Goal: Task Accomplishment & Management: Manage account settings

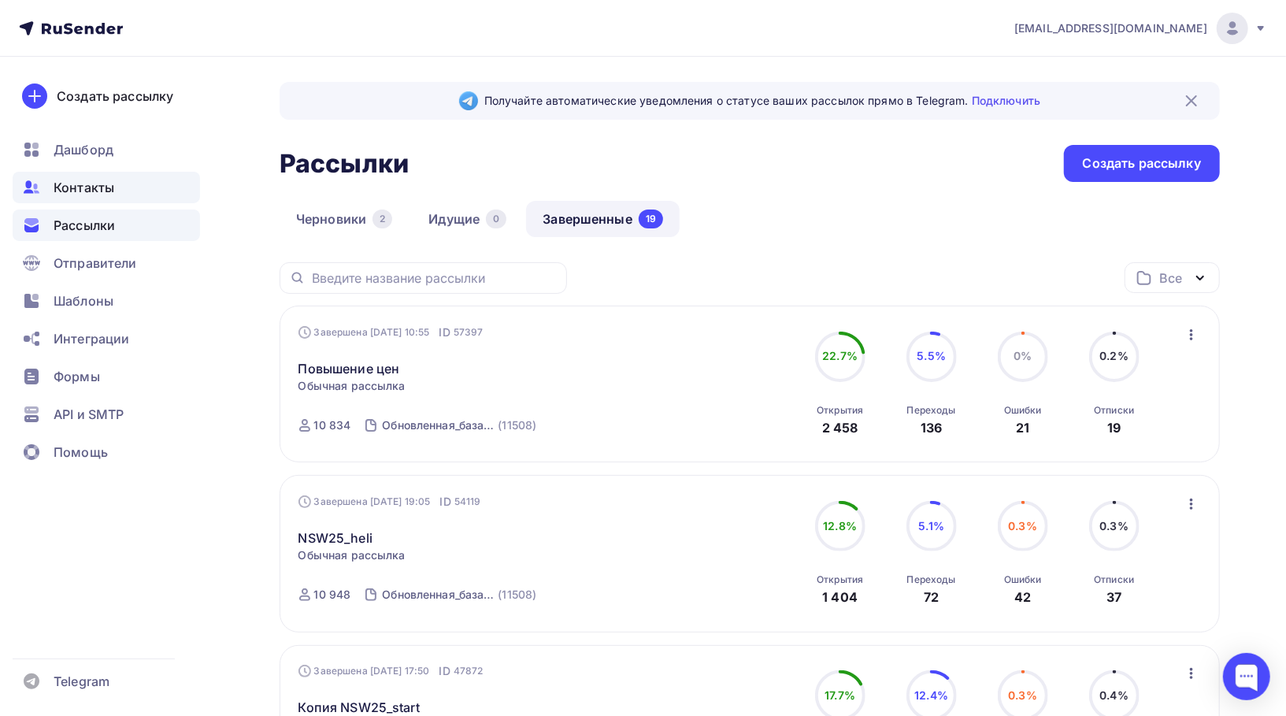
click at [114, 193] on div "Контакты" at bounding box center [106, 188] width 187 height 32
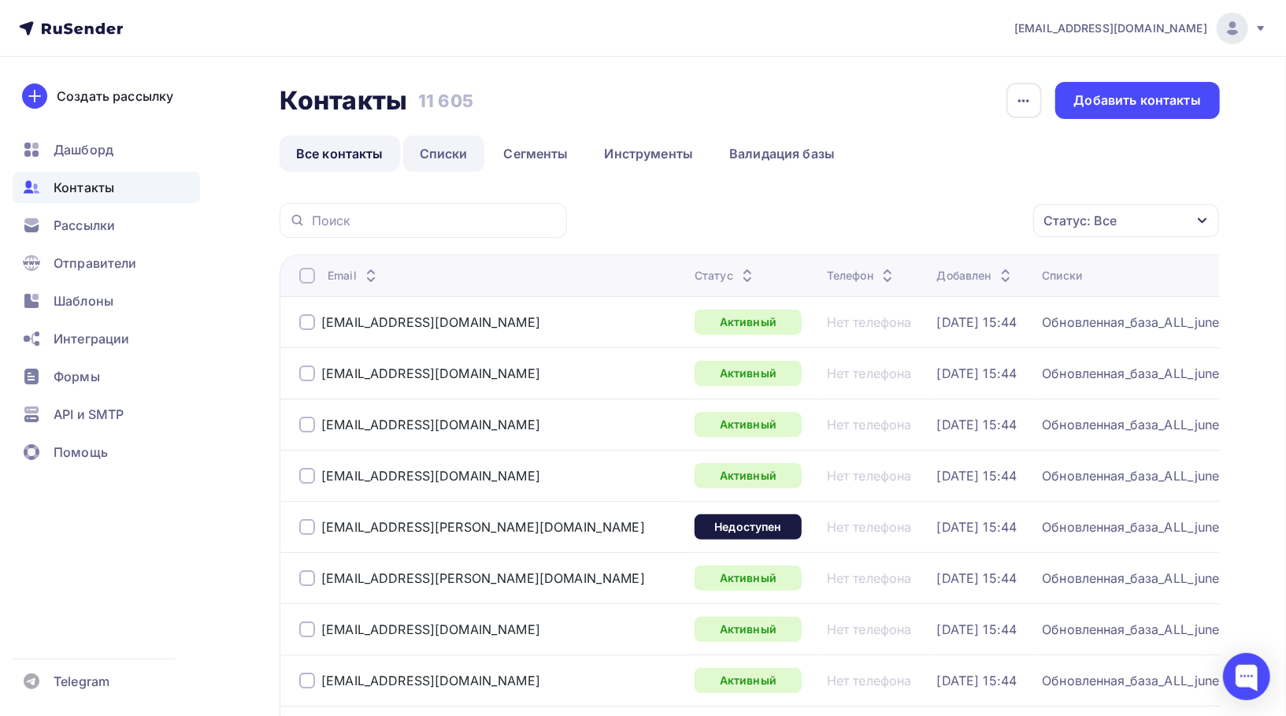
click at [432, 157] on link "Списки" at bounding box center [443, 153] width 81 height 36
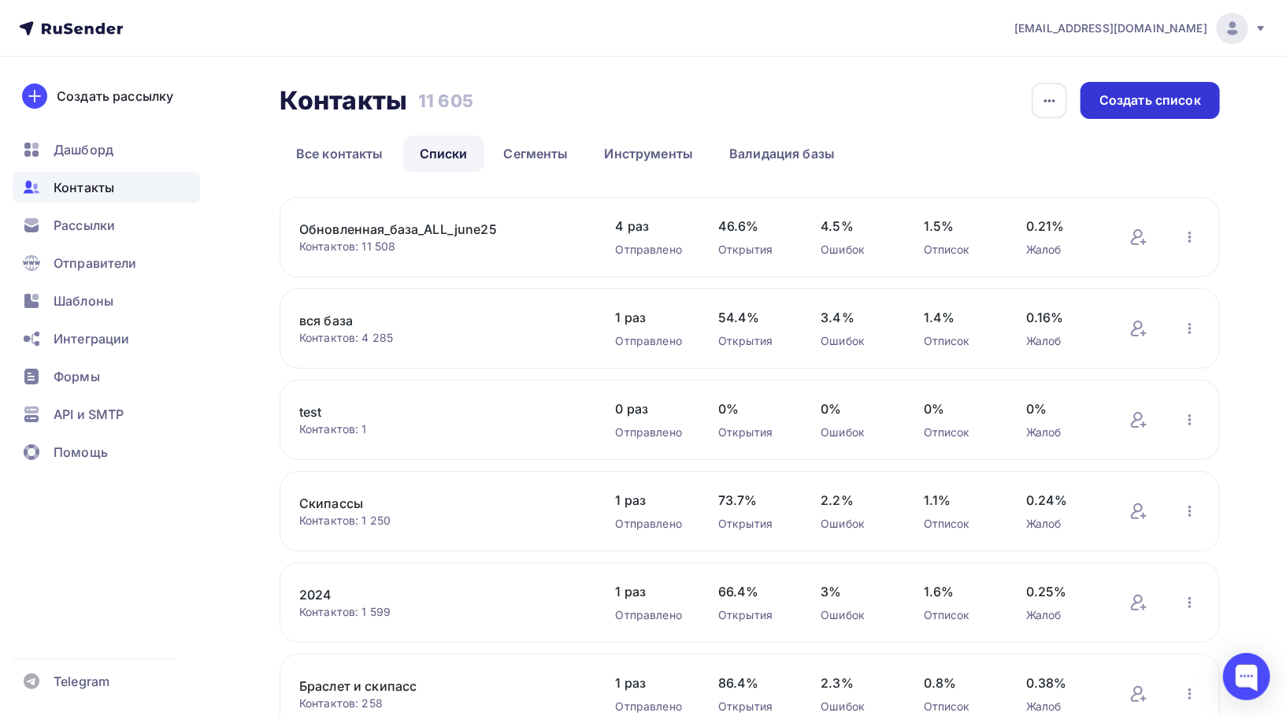
click at [1131, 88] on div "Создать список" at bounding box center [1150, 100] width 139 height 37
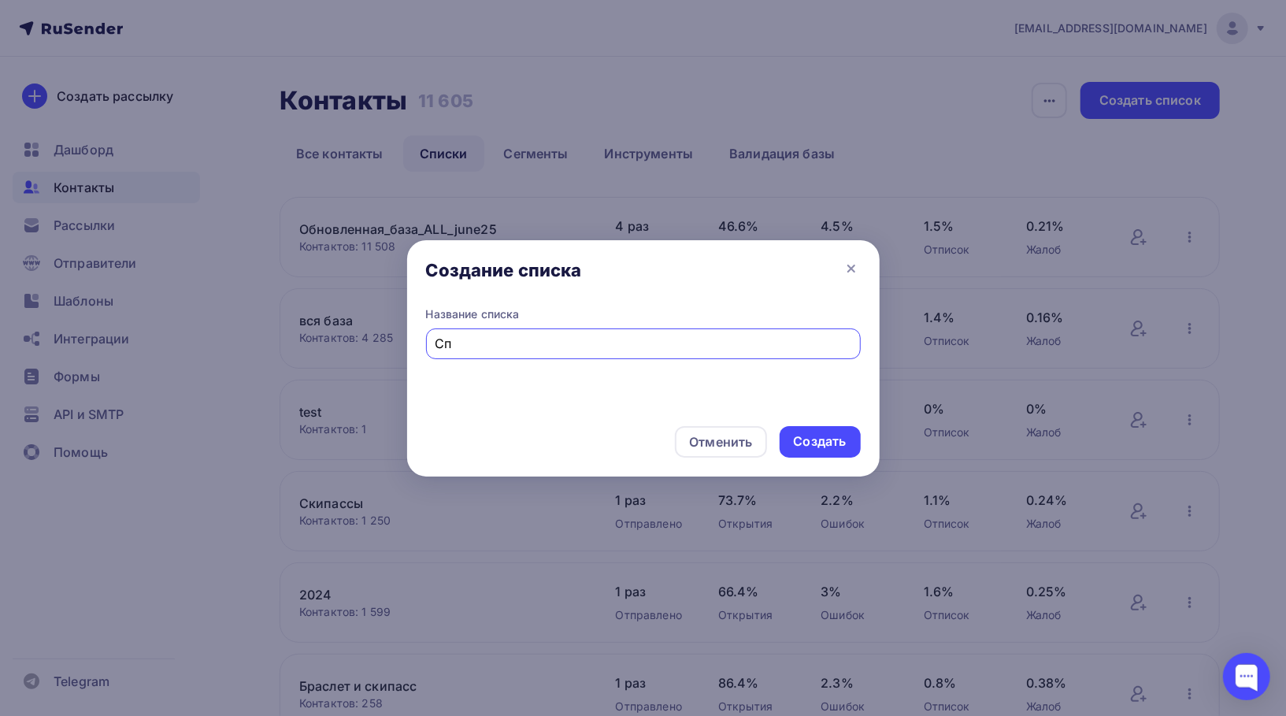
type input "С"
type input "Купившие туры на NSW25/NSC25"
click at [824, 443] on div "Создать" at bounding box center [820, 441] width 53 height 18
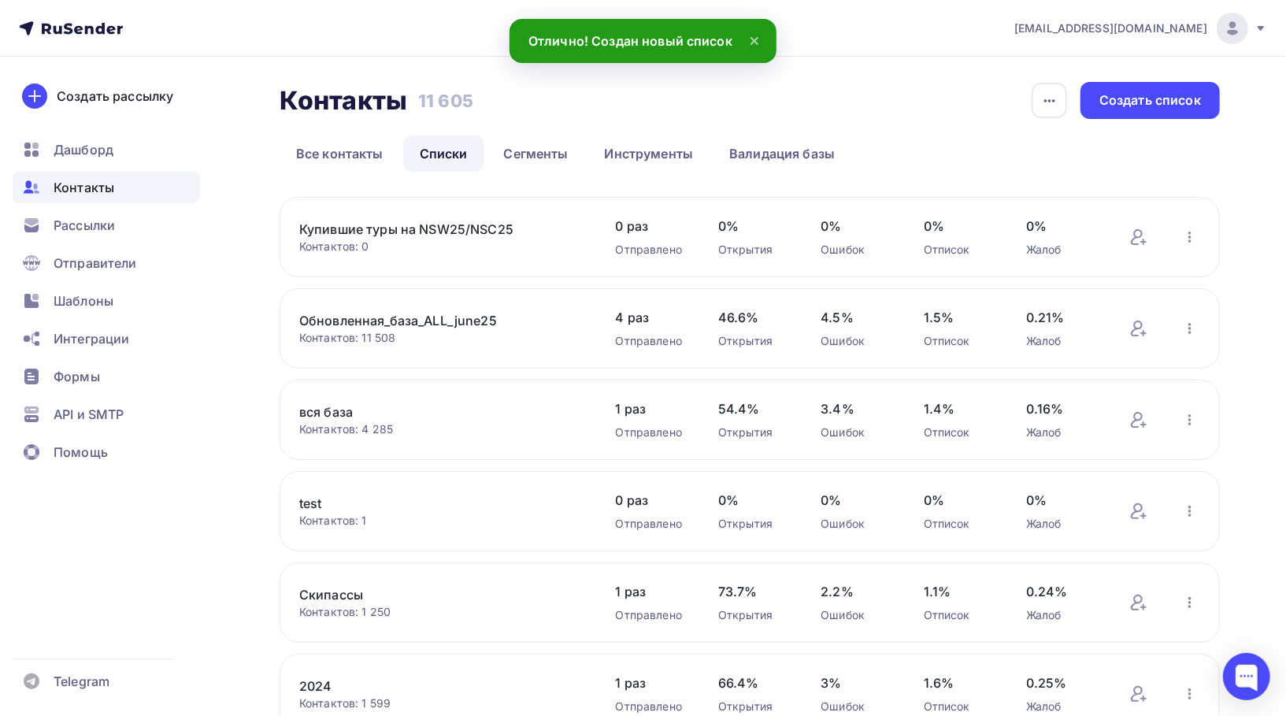
click at [472, 233] on link "Купившие туры на NSW25/NSC25" at bounding box center [433, 229] width 268 height 19
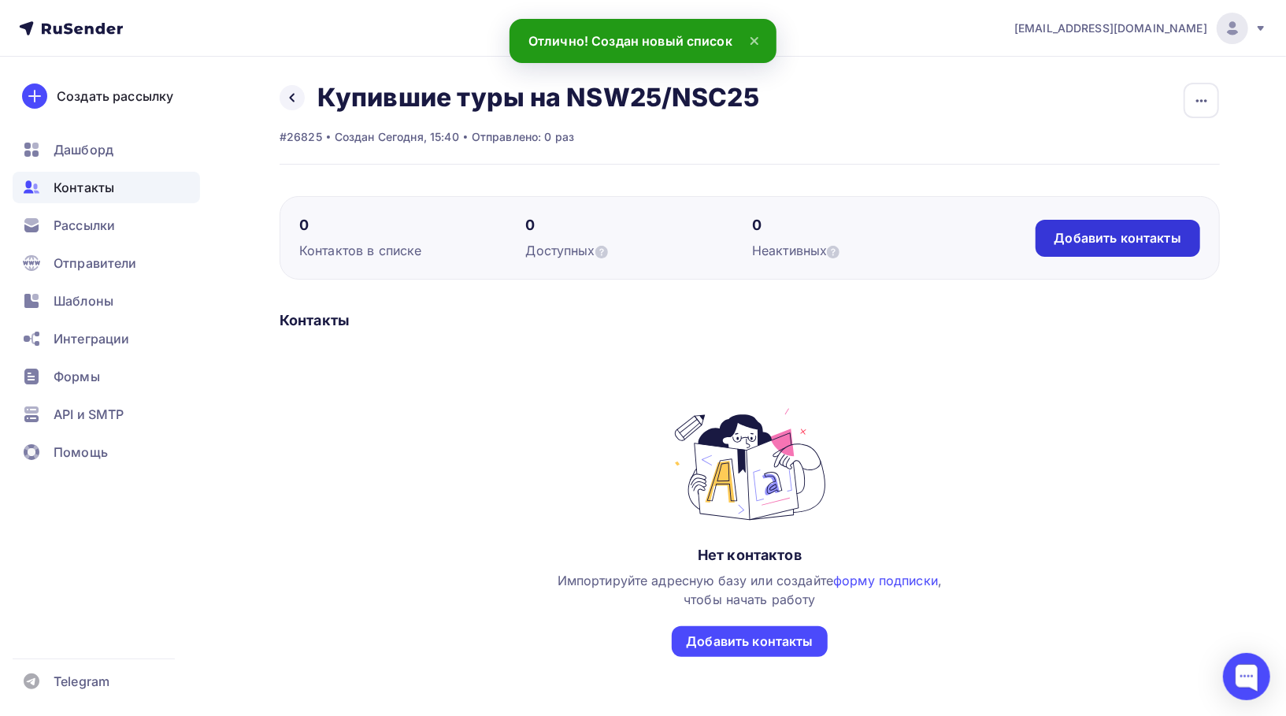
click at [1088, 243] on div "Добавить контакты" at bounding box center [1118, 238] width 127 height 18
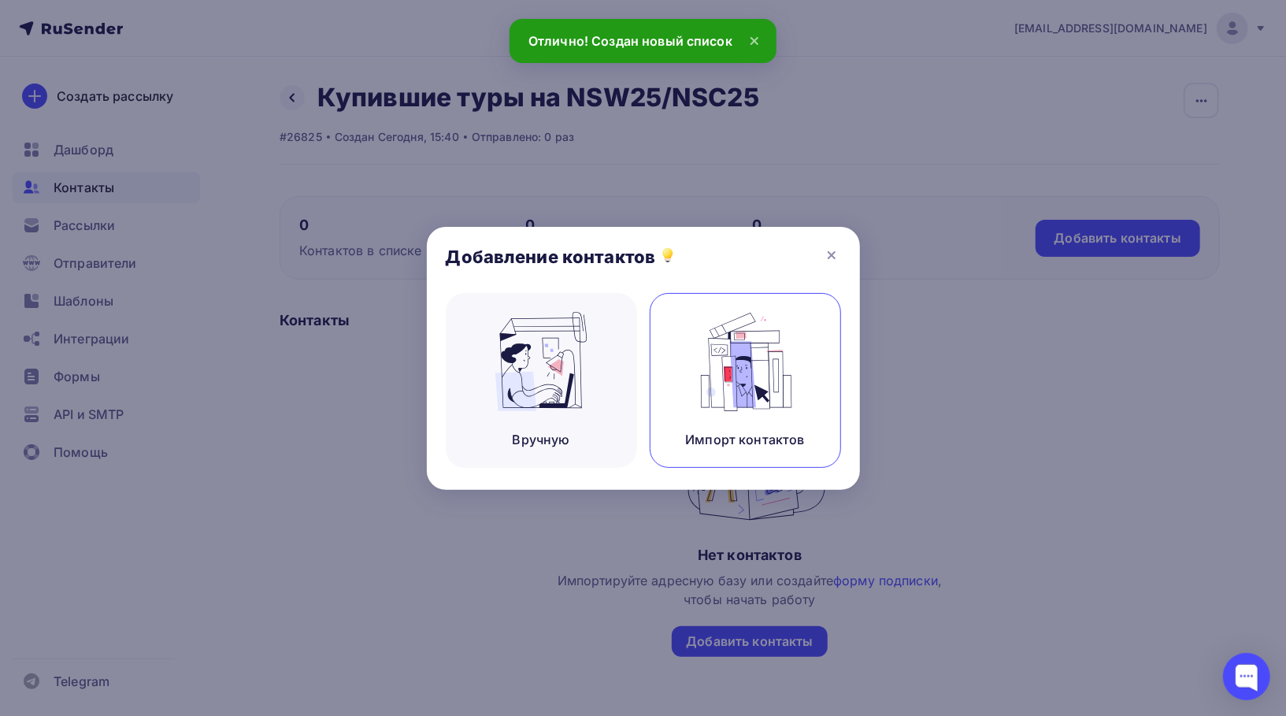
click at [739, 391] on img at bounding box center [745, 361] width 106 height 99
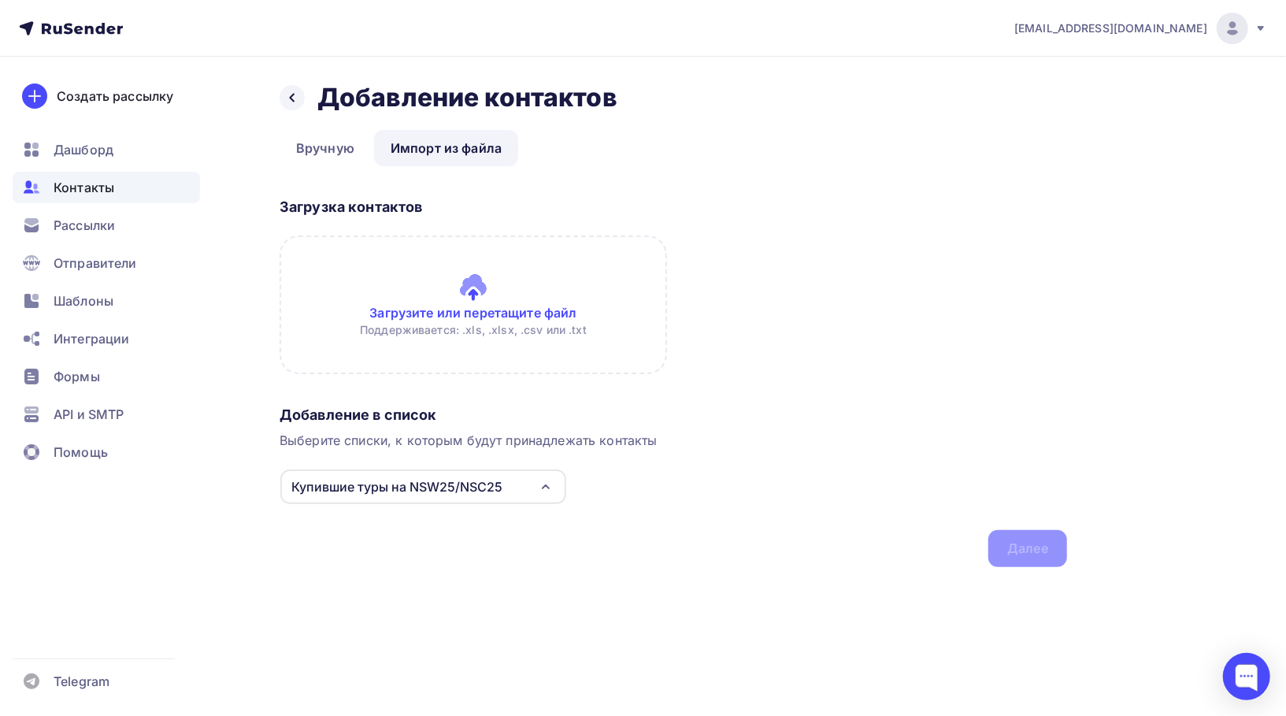
click at [496, 321] on input "file" at bounding box center [474, 305] width 388 height 139
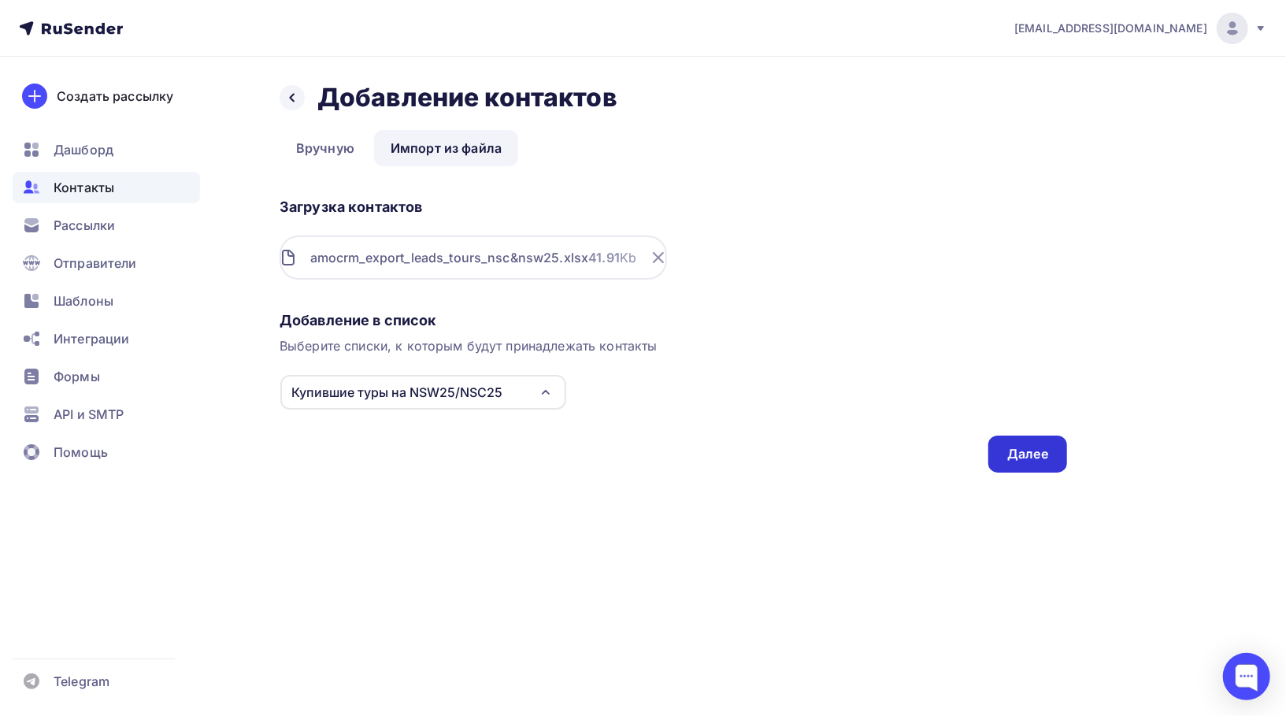
click at [1021, 467] on div "Далее" at bounding box center [1028, 454] width 79 height 37
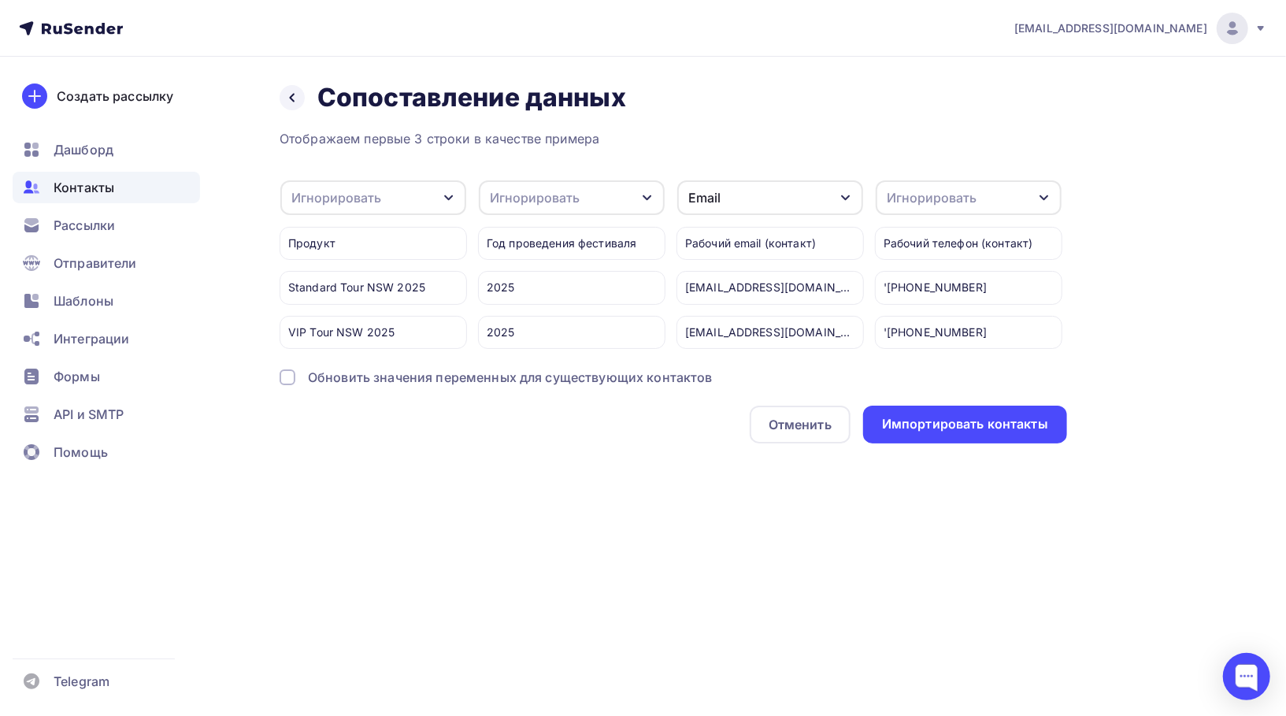
click at [378, 206] on div "Игнорировать" at bounding box center [336, 197] width 90 height 19
click at [388, 180] on div "Игнорировать" at bounding box center [373, 197] width 186 height 35
click at [402, 166] on div "Отображаем первые 3 строки в качестве примера Игнорировать Игнорировать Имя Тел…" at bounding box center [674, 286] width 788 height 314
click at [938, 421] on div "Импортировать контакты" at bounding box center [965, 424] width 166 height 18
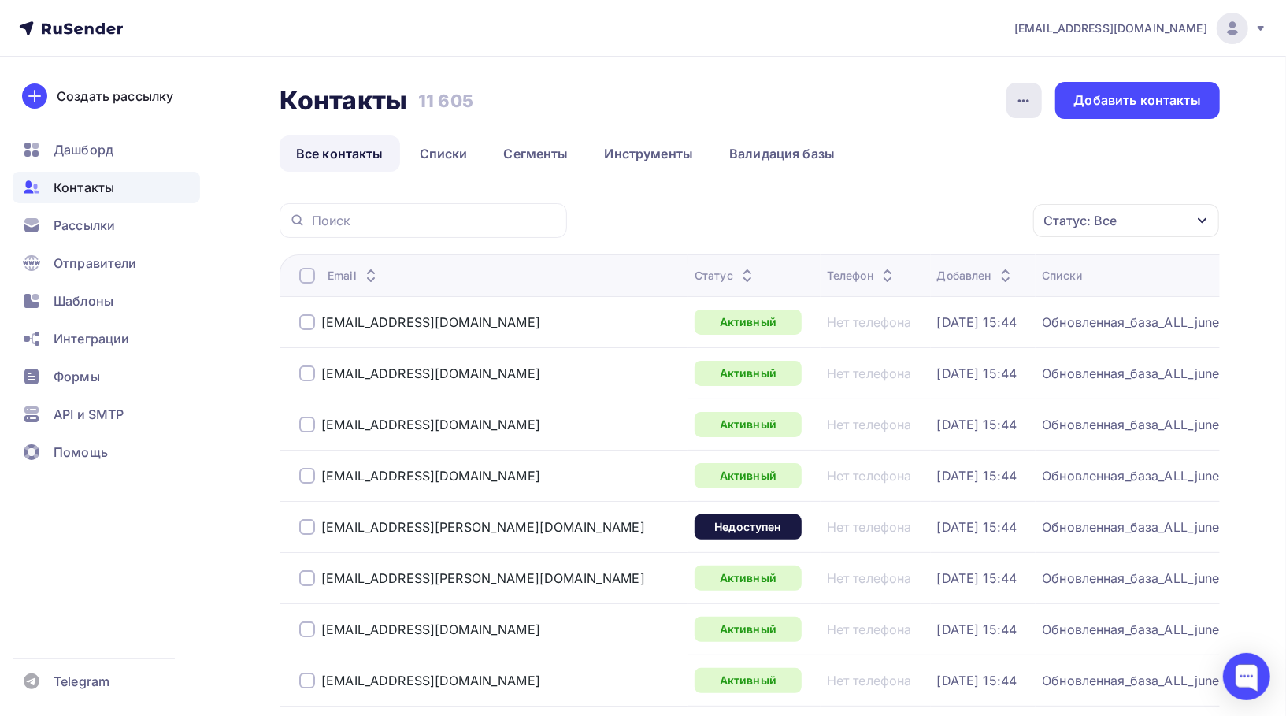
click at [1022, 98] on icon "button" at bounding box center [1024, 100] width 19 height 19
click at [932, 87] on div "Контакты Контакты 11 605 11 605 История импорта Добавить контакты" at bounding box center [750, 100] width 940 height 37
click at [451, 154] on link "Списки" at bounding box center [443, 153] width 81 height 36
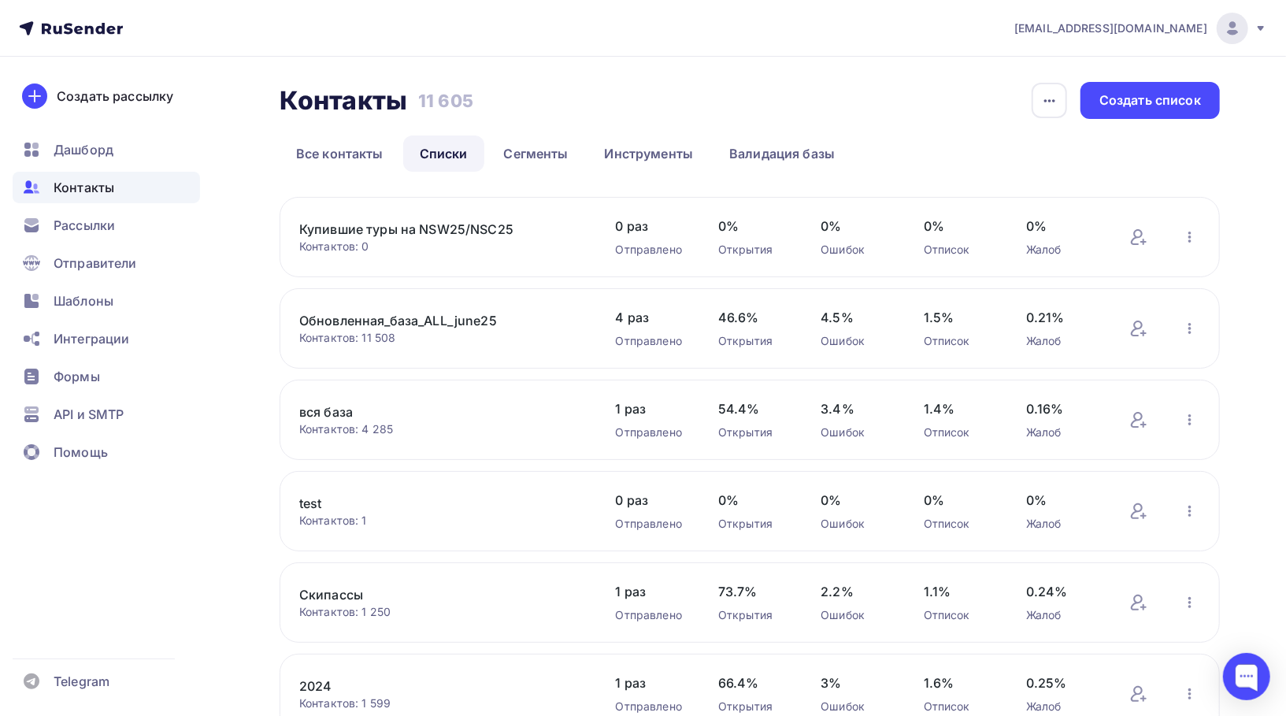
click at [377, 221] on link "Купившие туры на NSW25/NSC25" at bounding box center [433, 229] width 268 height 19
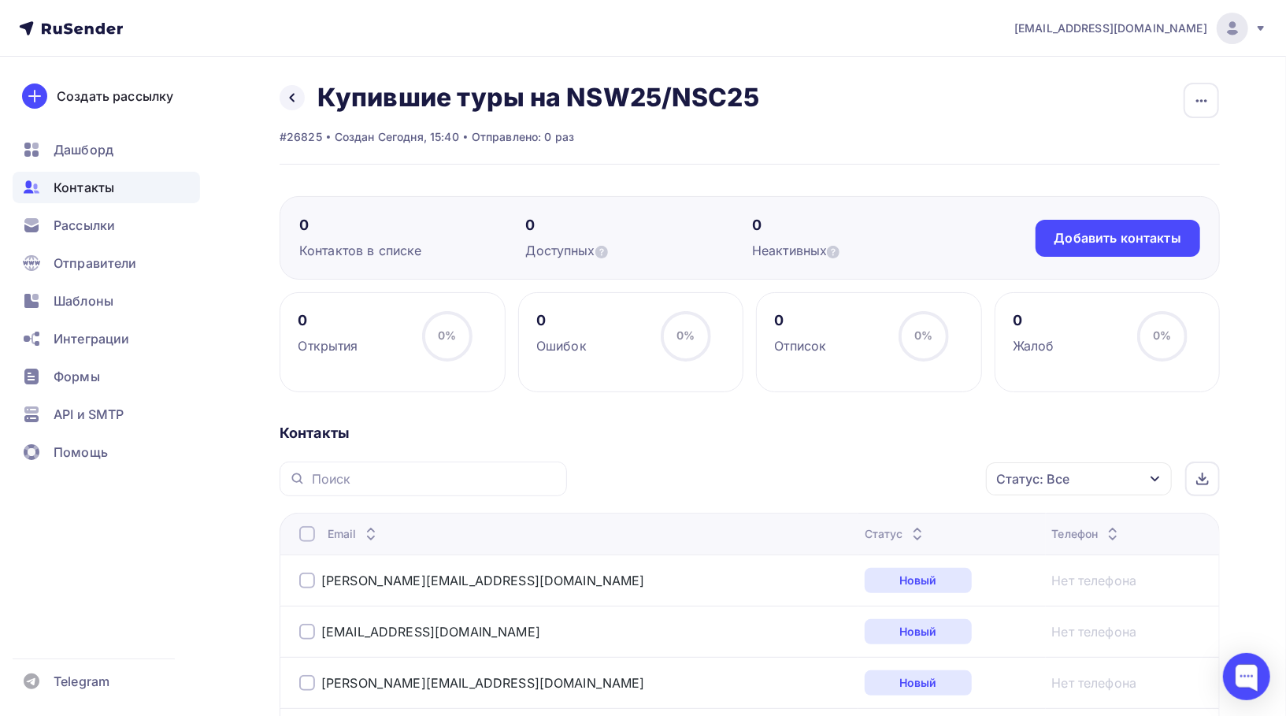
click at [1106, 468] on div "Статус: Все" at bounding box center [1079, 478] width 186 height 33
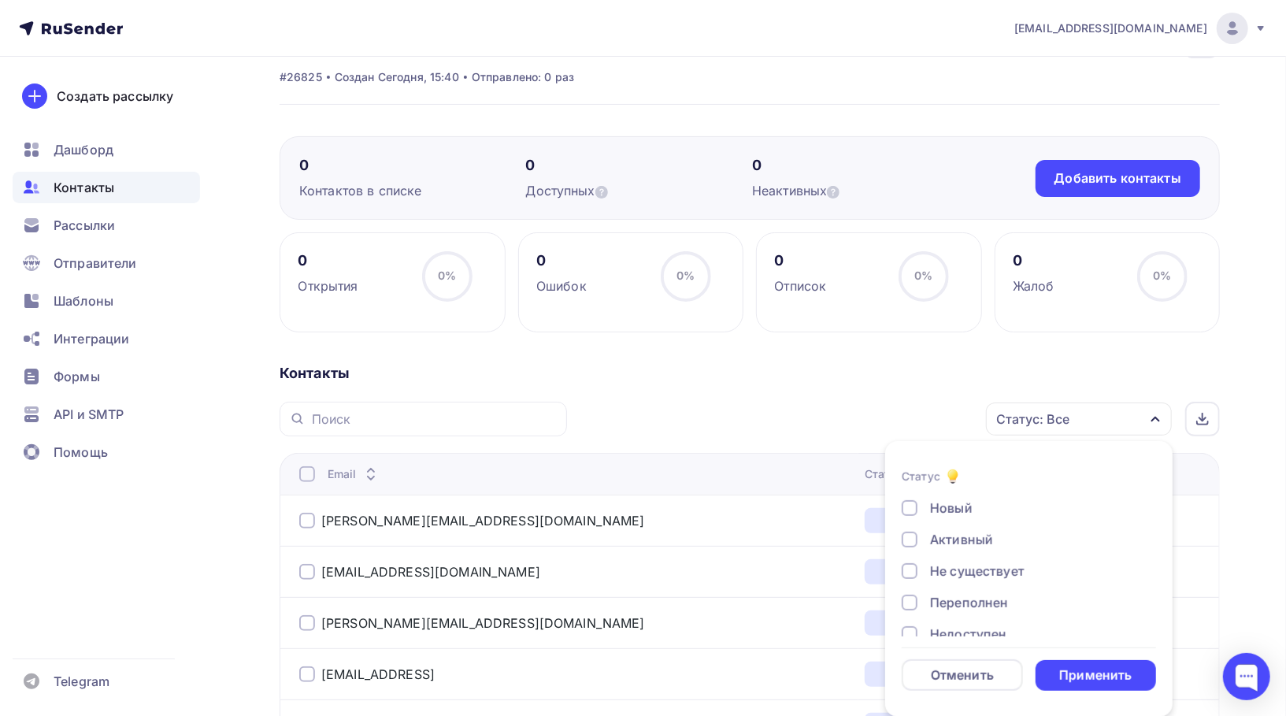
click at [909, 515] on div at bounding box center [910, 508] width 16 height 16
click at [909, 533] on div at bounding box center [910, 540] width 16 height 16
click at [905, 500] on div at bounding box center [910, 508] width 16 height 16
click at [905, 531] on div "Активный" at bounding box center [1020, 539] width 236 height 19
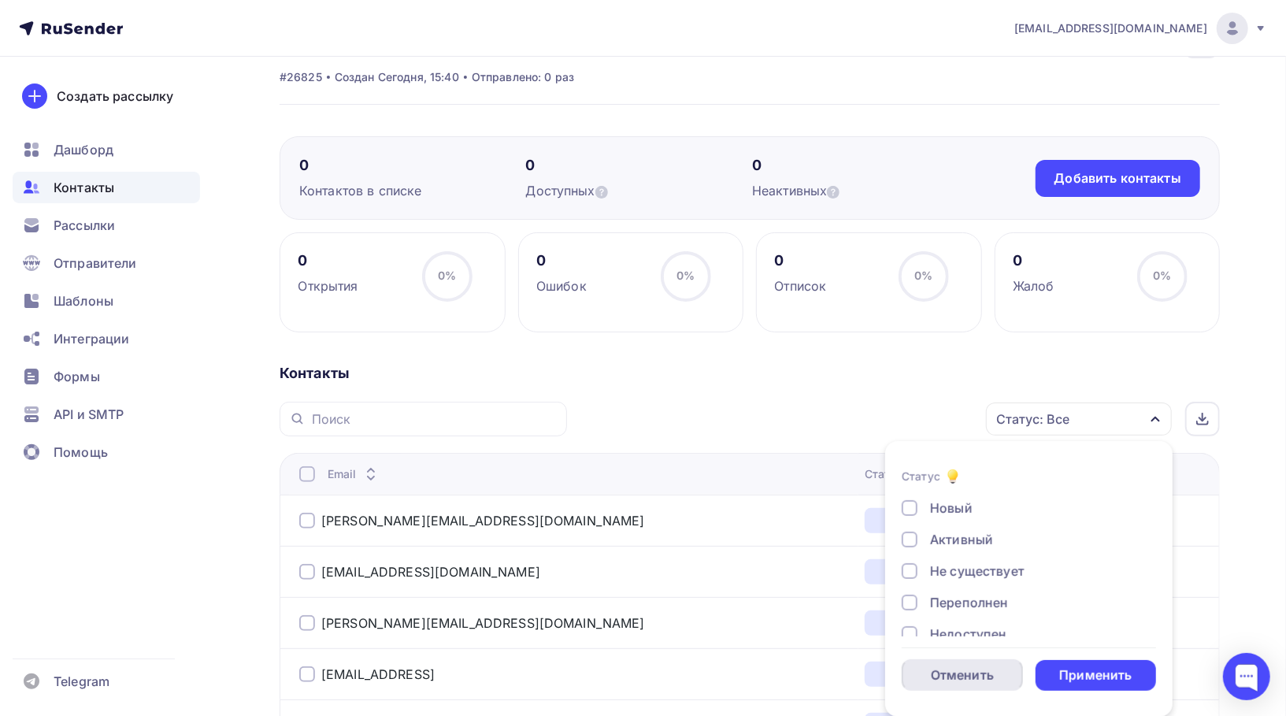
click at [949, 673] on div "Отменить" at bounding box center [962, 675] width 63 height 19
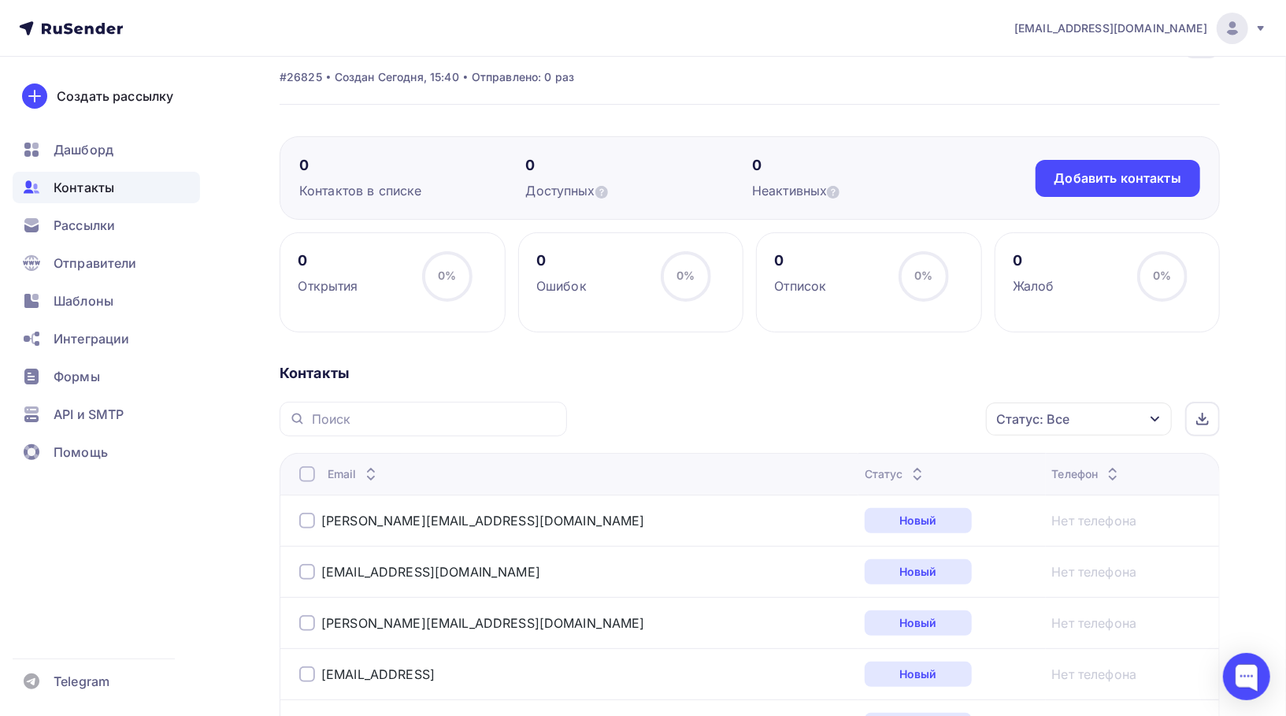
click at [1015, 428] on div "Статус: Все" at bounding box center [1079, 418] width 186 height 33
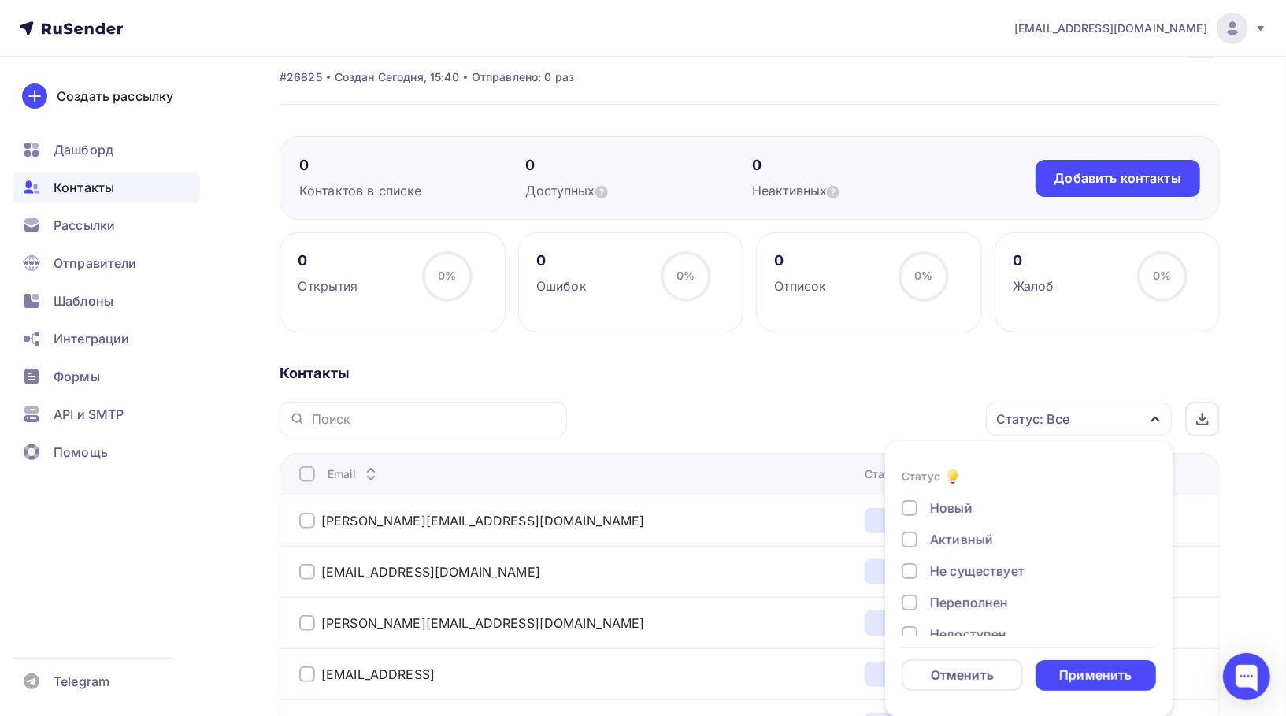
click at [940, 573] on div "Не существует" at bounding box center [977, 571] width 95 height 19
click at [940, 592] on div "Новый Активный Не существует Переполнен Недоступен Отписан Отписан вручную Жало…" at bounding box center [1029, 618] width 254 height 239
click at [940, 592] on div "Недоступен" at bounding box center [968, 584] width 76 height 19
click at [945, 621] on div "Отписан" at bounding box center [957, 616] width 54 height 19
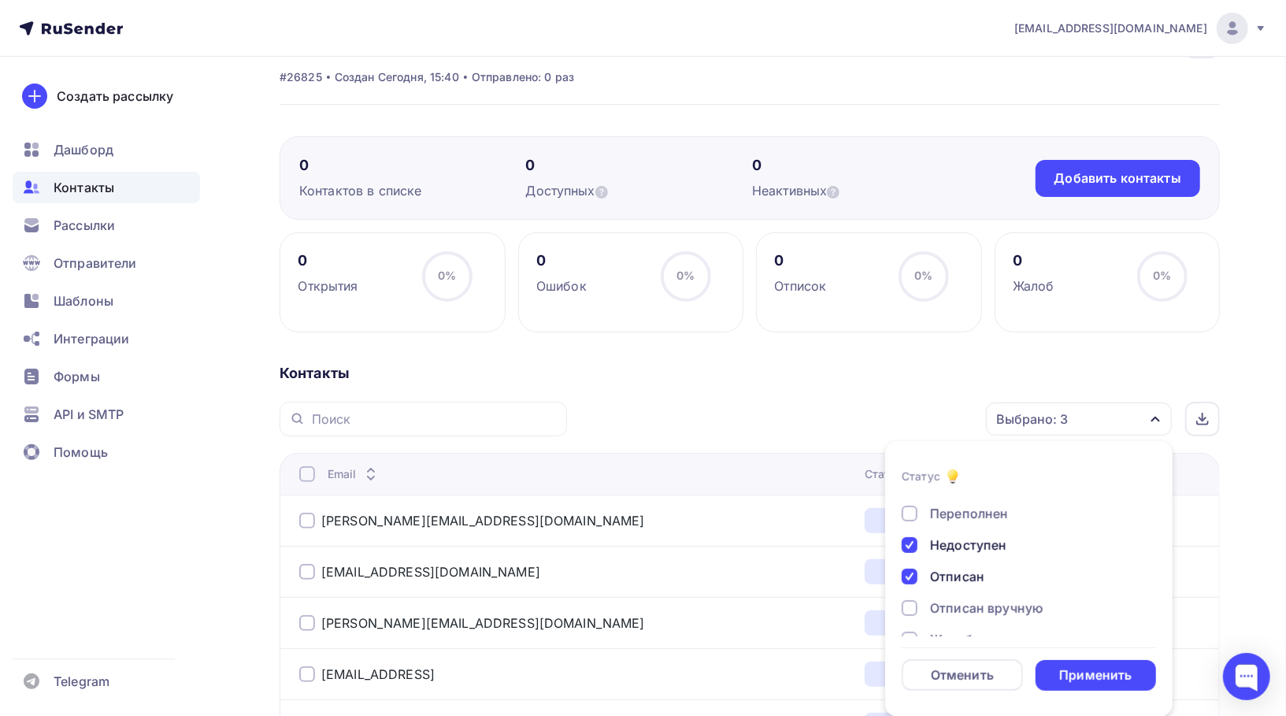
scroll to position [114, 0]
click at [949, 590] on div "Отписан вручную" at bounding box center [986, 582] width 113 height 19
click at [956, 612] on div "Жалоба" at bounding box center [955, 614] width 50 height 19
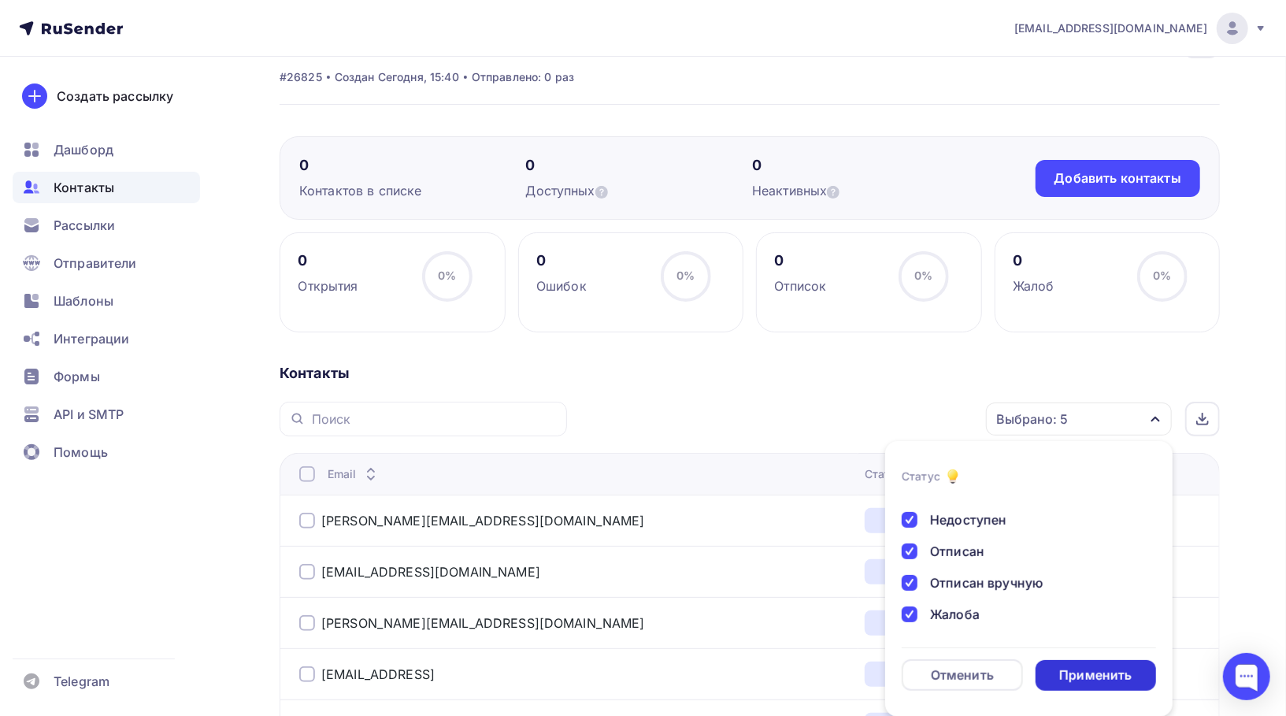
click at [1077, 671] on div "Применить" at bounding box center [1095, 675] width 72 height 18
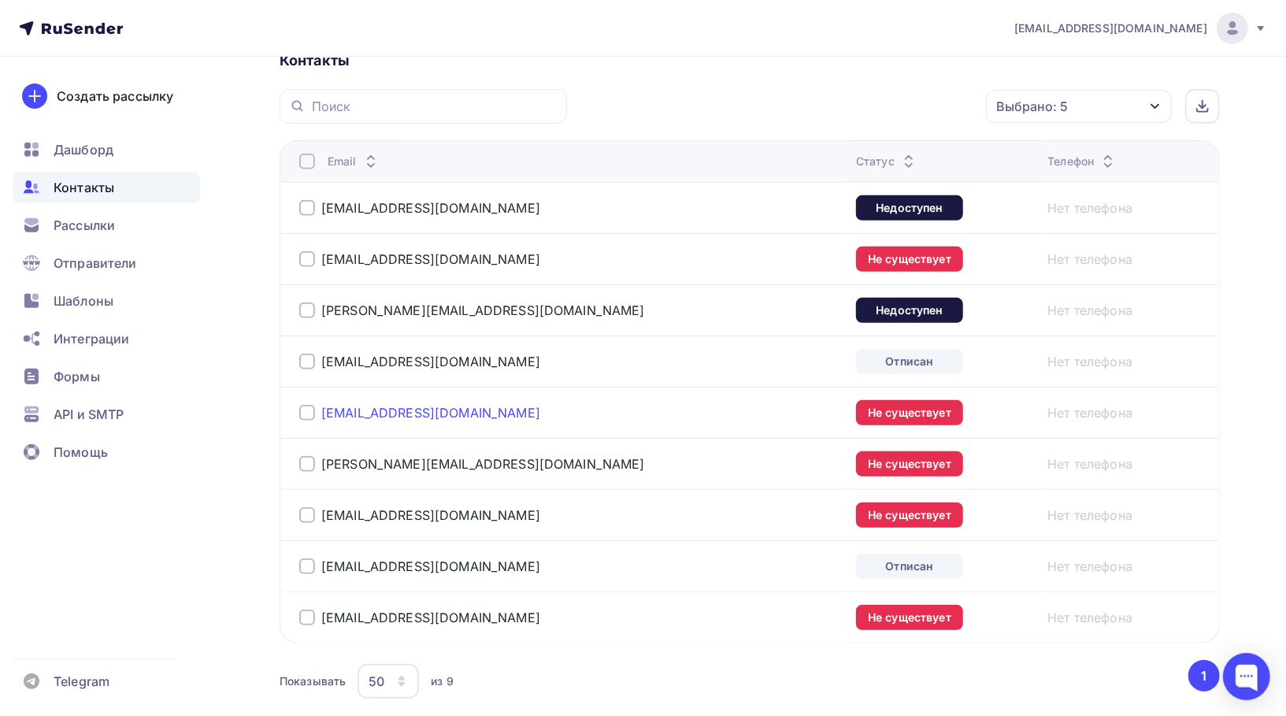
scroll to position [343, 0]
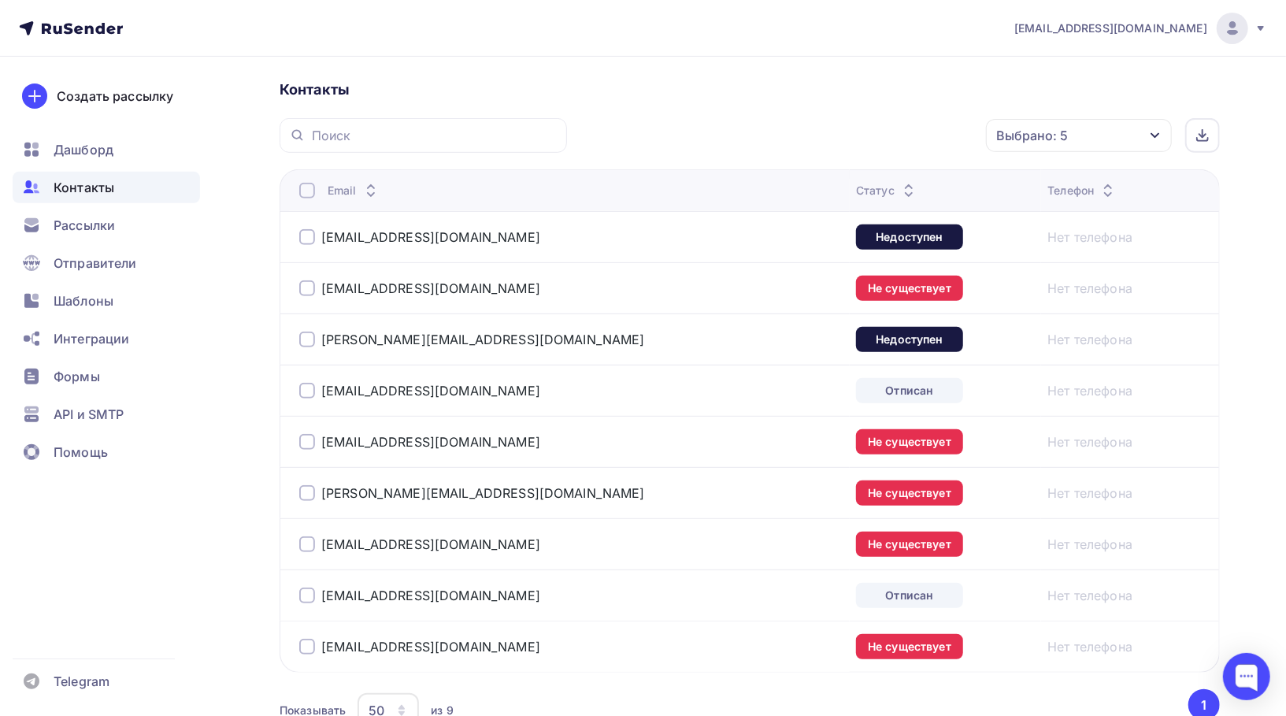
click at [307, 194] on div at bounding box center [307, 191] width 16 height 16
click at [874, 139] on div "Действие" at bounding box center [869, 136] width 208 height 31
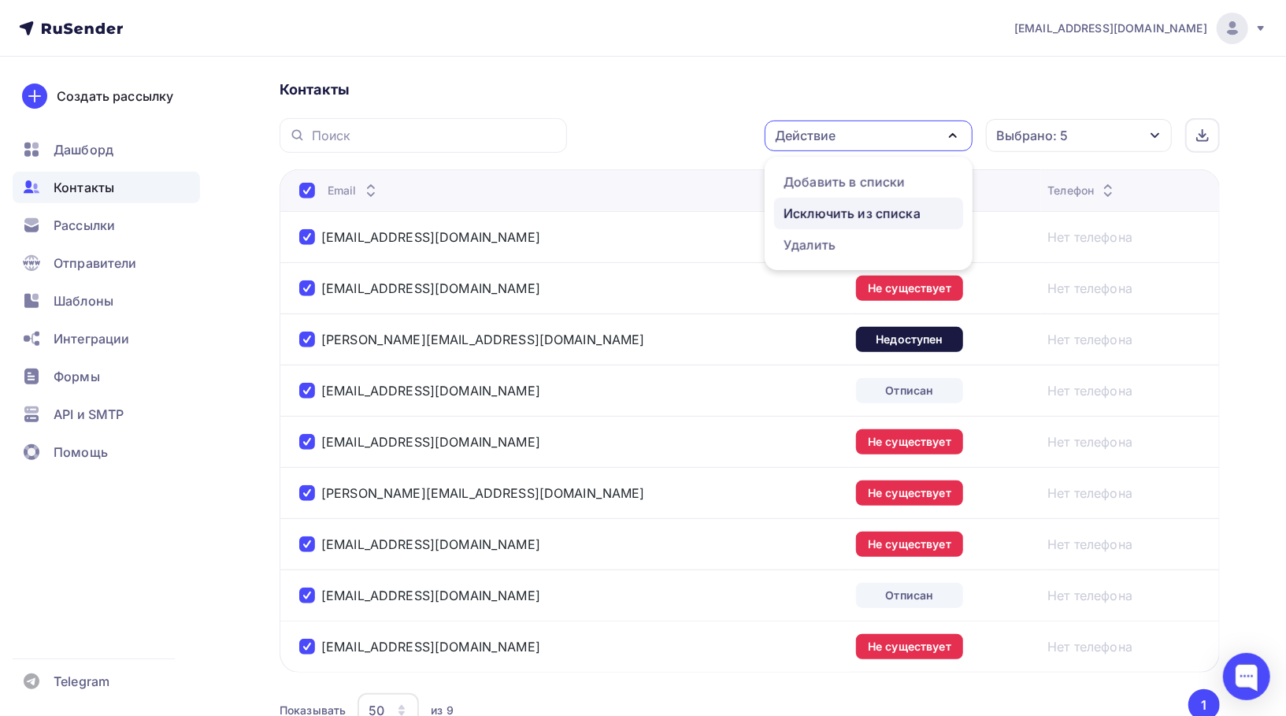
click at [869, 214] on div "Исключить из списка" at bounding box center [852, 213] width 137 height 19
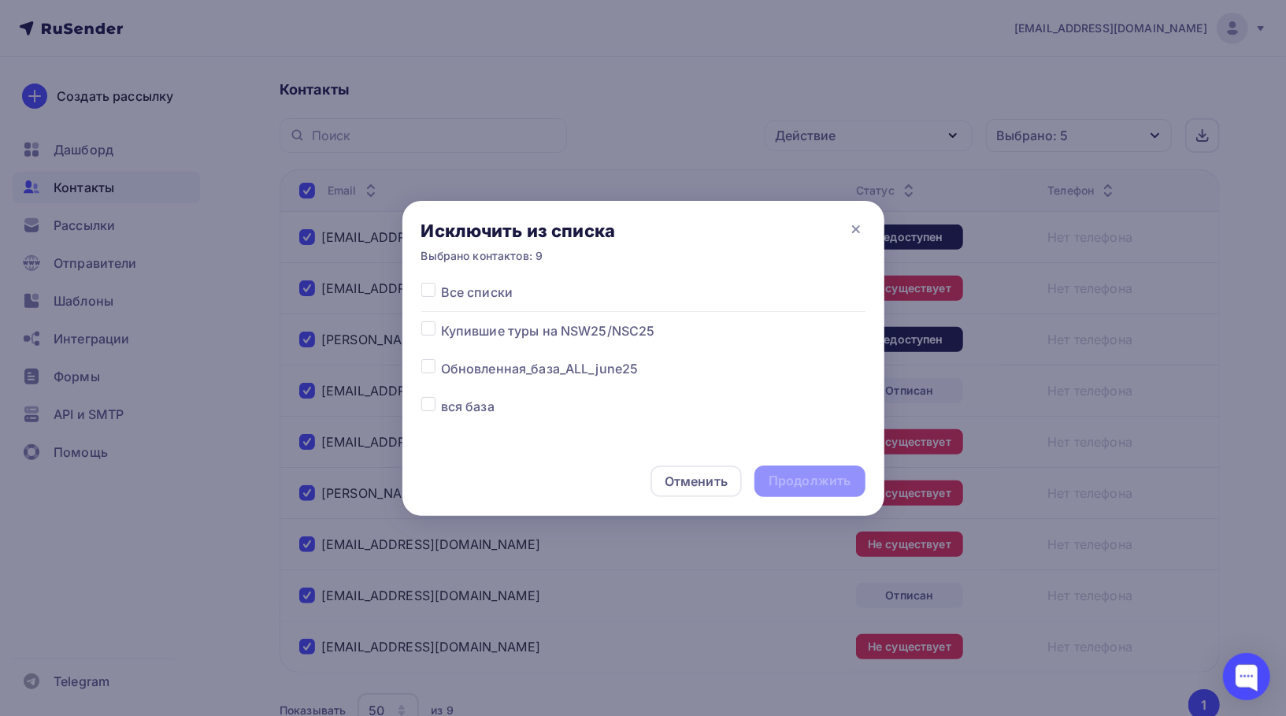
click at [560, 321] on span "Купившие туры на NSW25/NSC25" at bounding box center [548, 330] width 214 height 19
click at [441, 321] on label at bounding box center [441, 321] width 0 height 0
click at [425, 335] on input "checkbox" at bounding box center [428, 328] width 14 height 14
checkbox input "true"
click at [441, 359] on label at bounding box center [441, 359] width 0 height 0
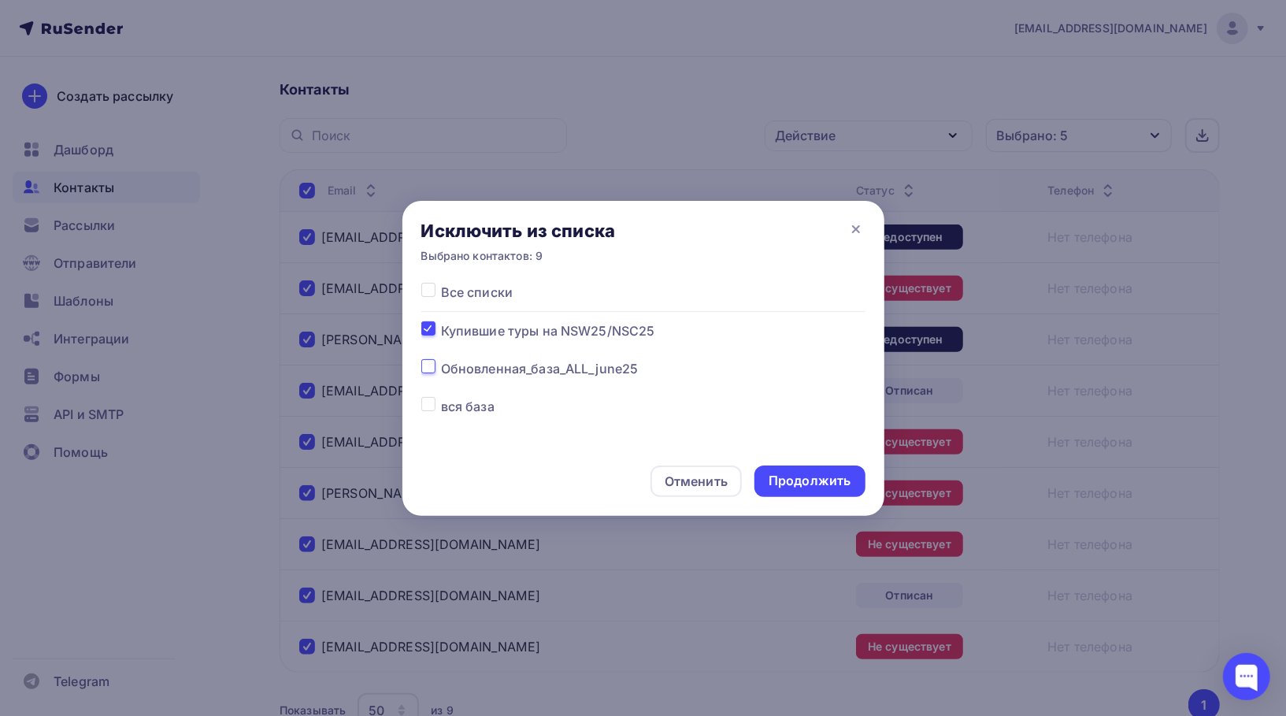
click at [434, 364] on input "checkbox" at bounding box center [428, 366] width 14 height 14
checkbox input "true"
click at [841, 495] on div "Продолжить" at bounding box center [810, 482] width 110 height 32
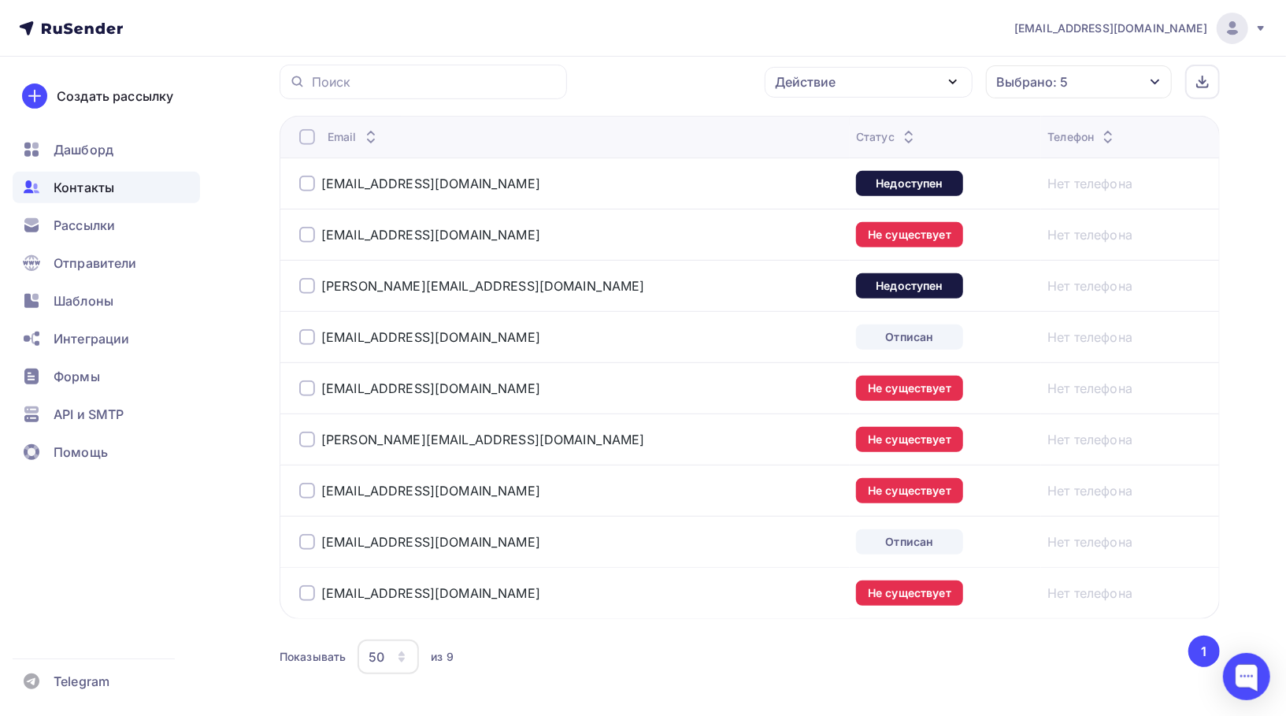
scroll to position [364, 0]
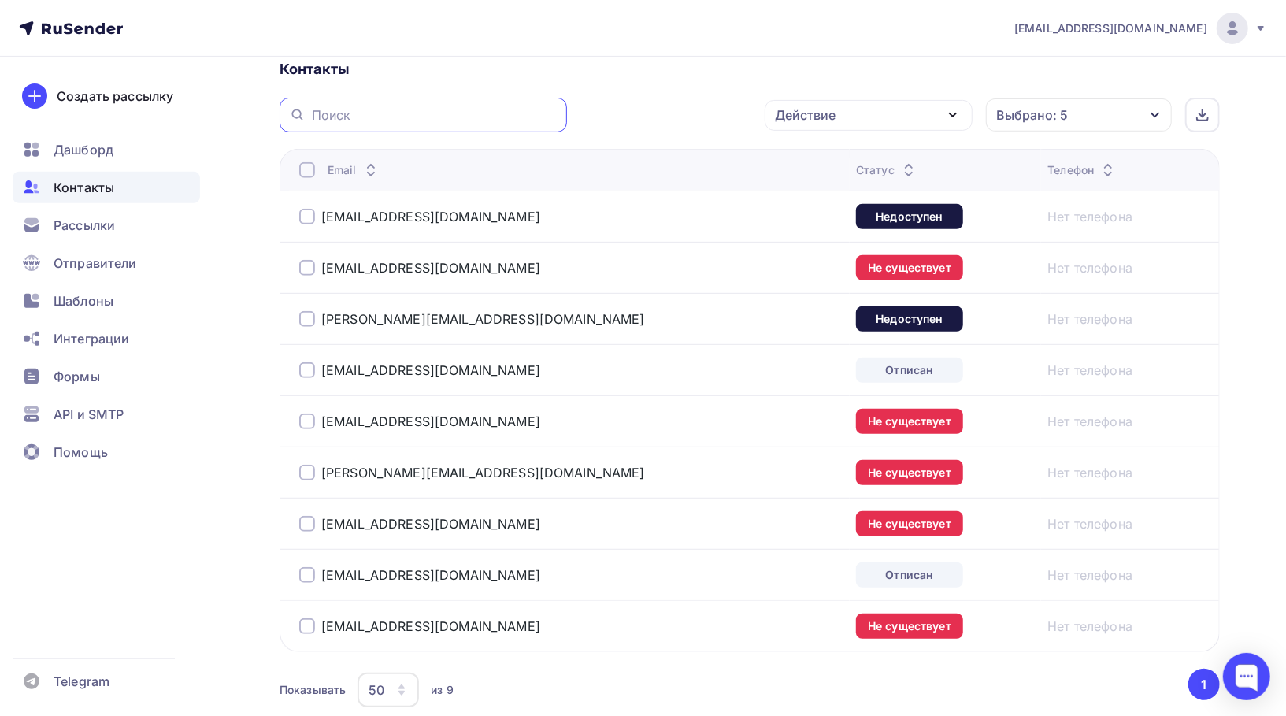
click at [504, 107] on input "text" at bounding box center [435, 114] width 246 height 17
click at [1097, 106] on div "Выбрано: 5" at bounding box center [1079, 114] width 186 height 33
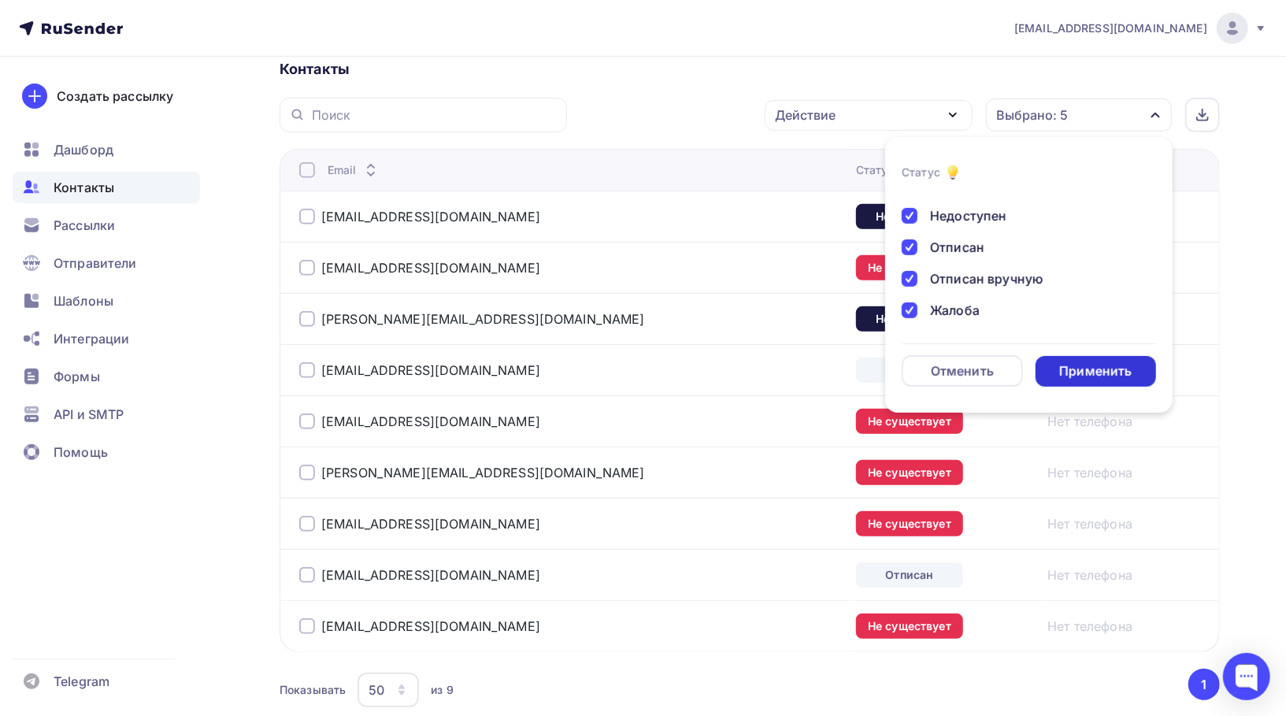
click at [1100, 370] on div "Применить" at bounding box center [1095, 371] width 72 height 18
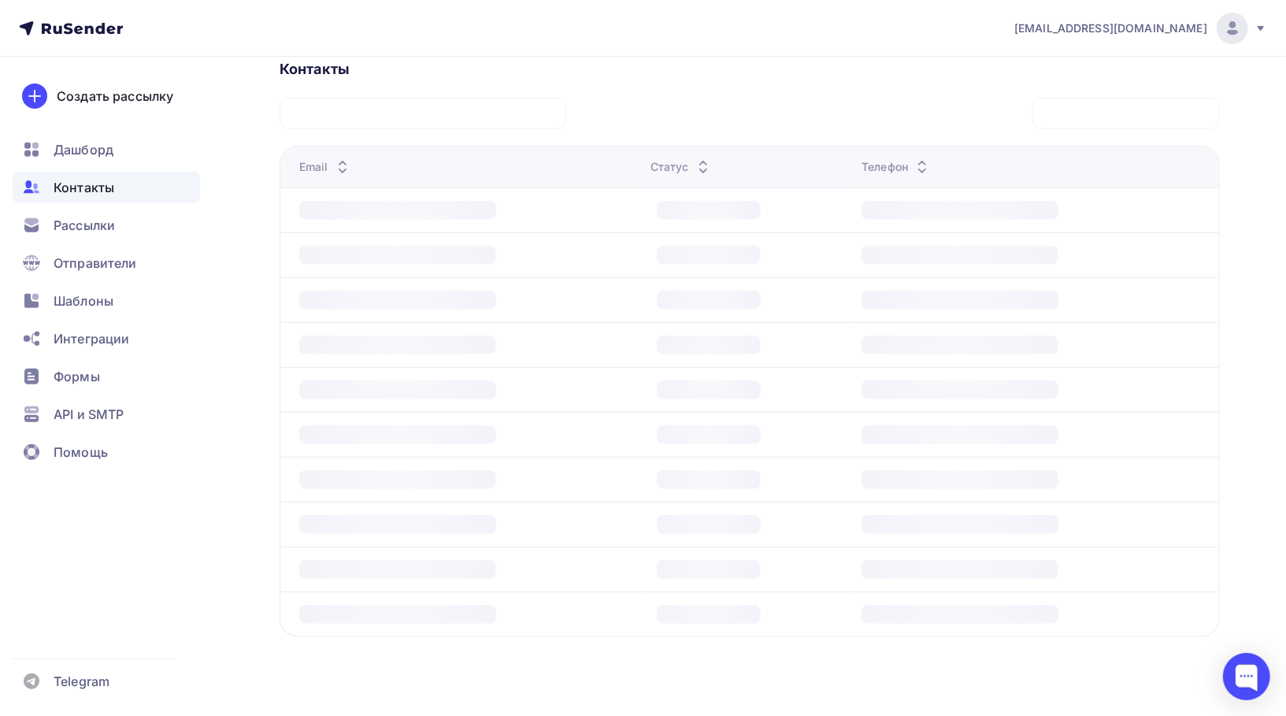
scroll to position [0, 0]
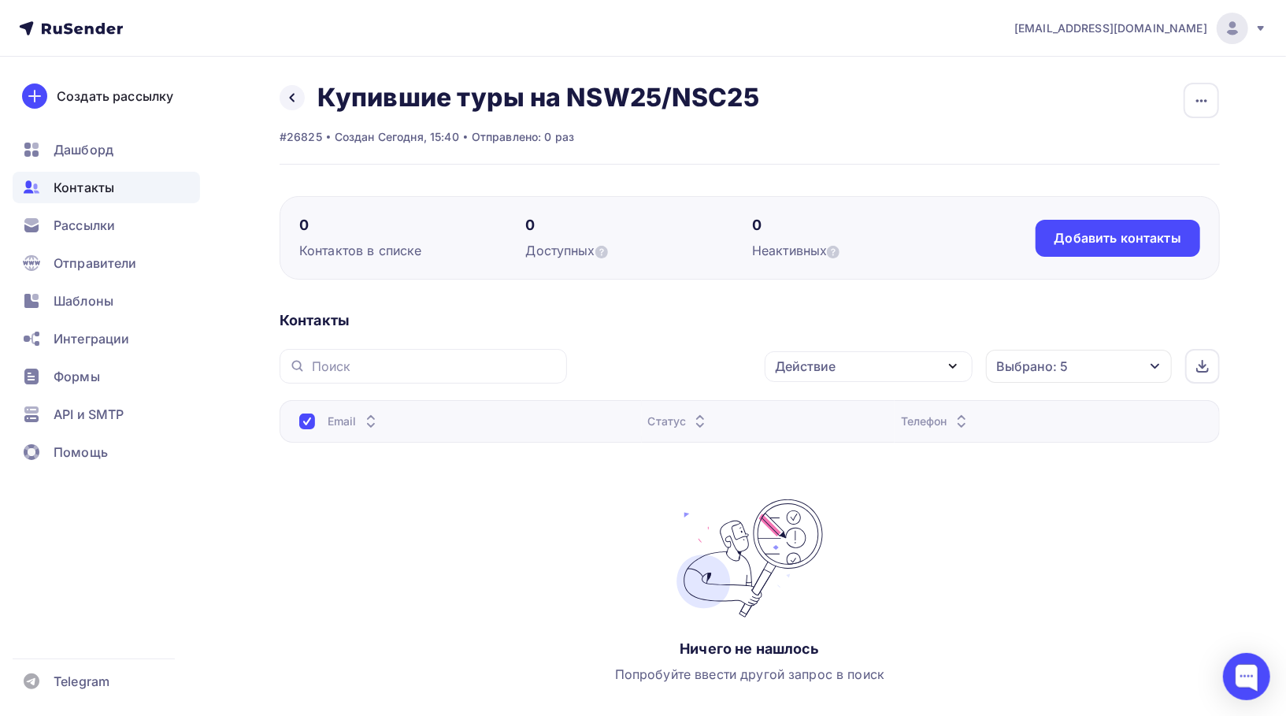
click at [1026, 375] on div "Выбрано: 5" at bounding box center [1079, 366] width 186 height 33
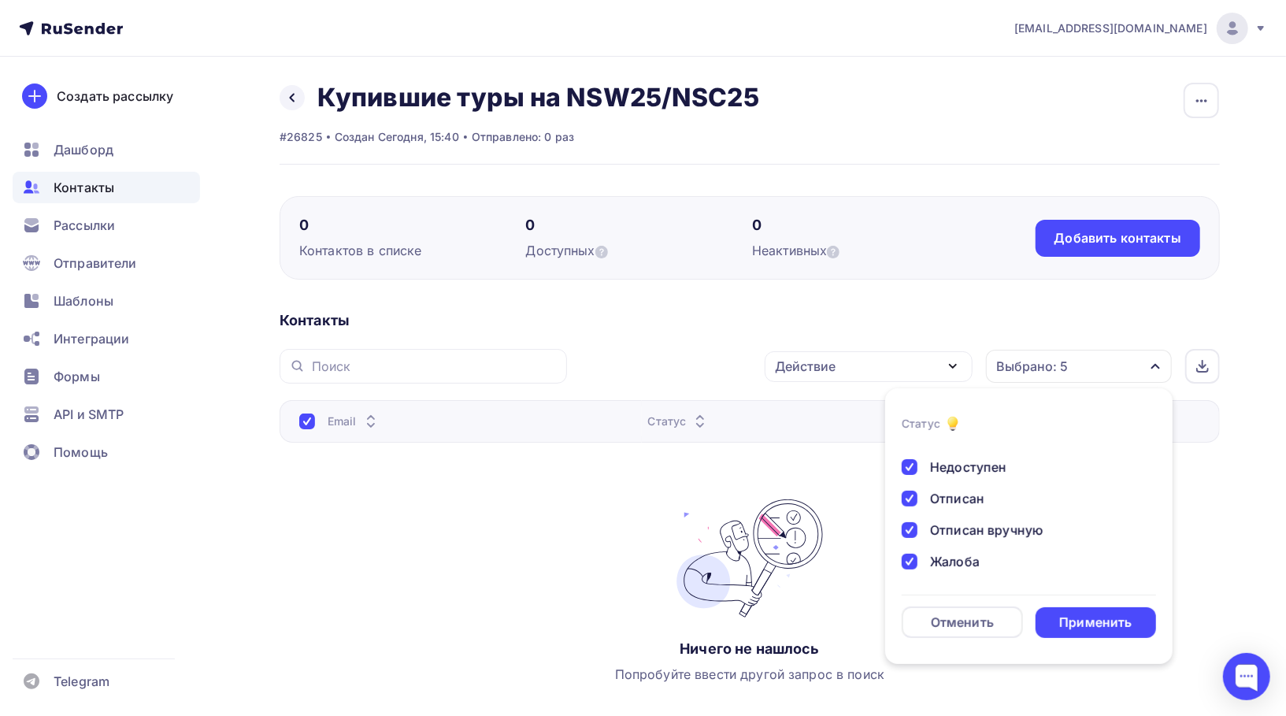
click at [953, 572] on div "Новый Активный Не существует Переполнен Недоступен Отписан Отписан вручную Жало…" at bounding box center [1029, 458] width 254 height 252
click at [953, 560] on div "Жалоба" at bounding box center [955, 561] width 50 height 19
click at [946, 533] on div "Отписан вручную" at bounding box center [986, 530] width 113 height 19
click at [945, 498] on div "Отписан" at bounding box center [957, 498] width 54 height 19
click at [944, 466] on div "Недоступен" at bounding box center [968, 467] width 76 height 19
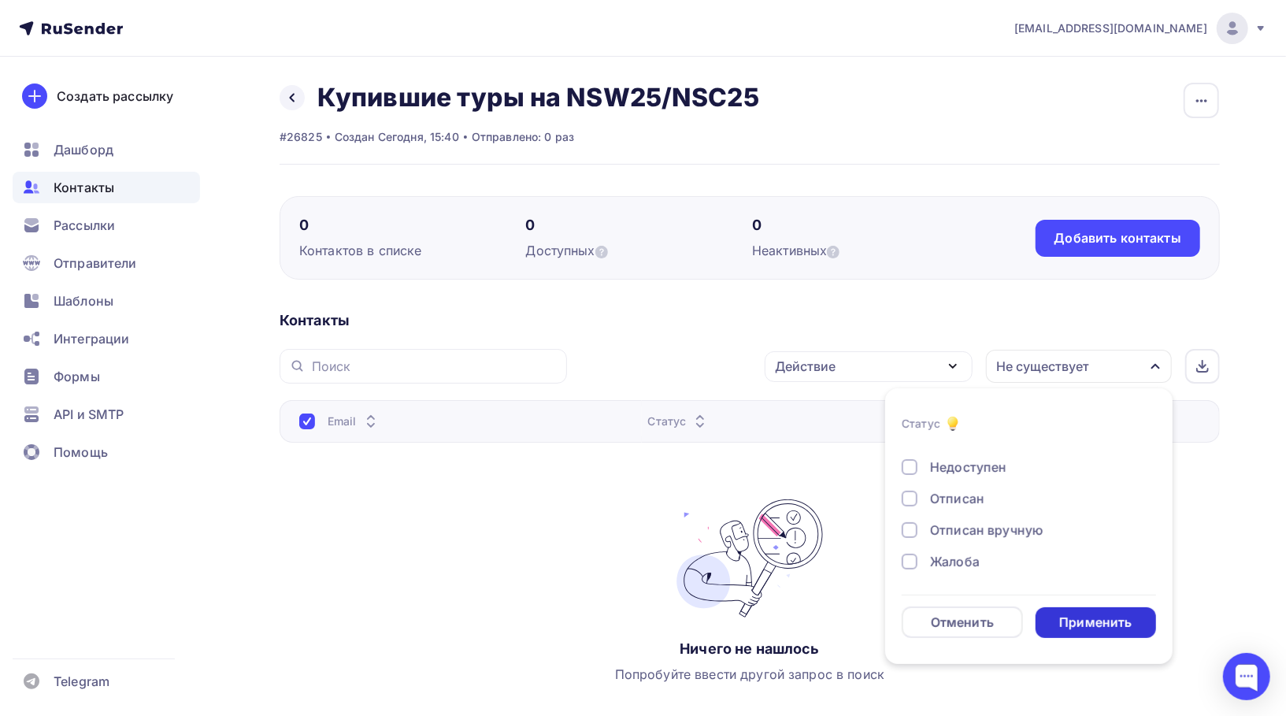
click at [1064, 623] on div "Применить" at bounding box center [1095, 623] width 72 height 18
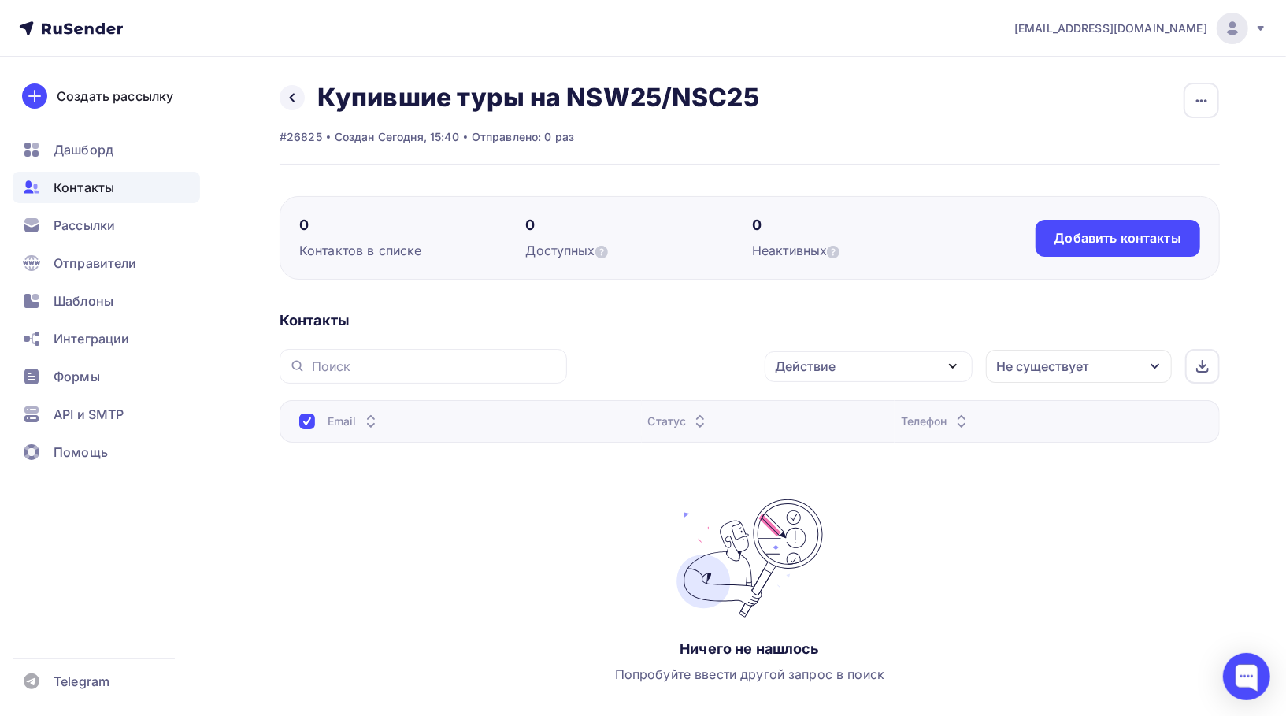
click at [1049, 382] on button "Не существует" at bounding box center [1078, 366] width 187 height 35
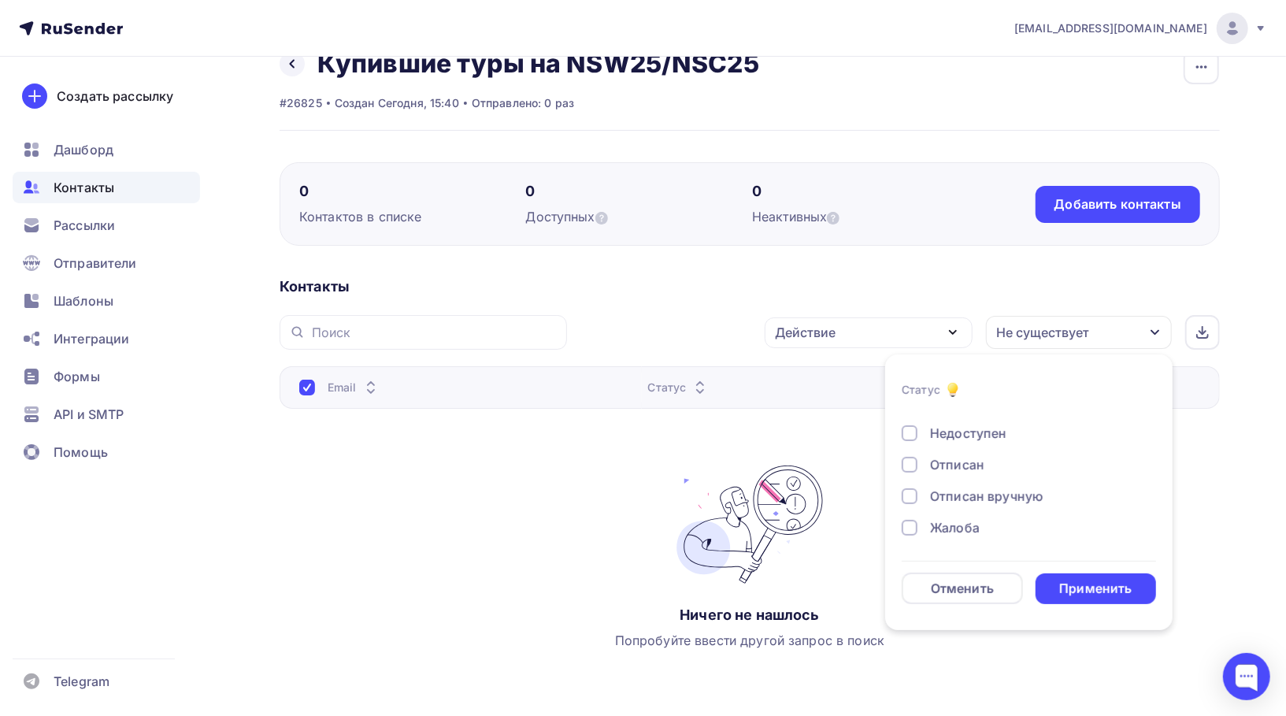
scroll to position [51, 0]
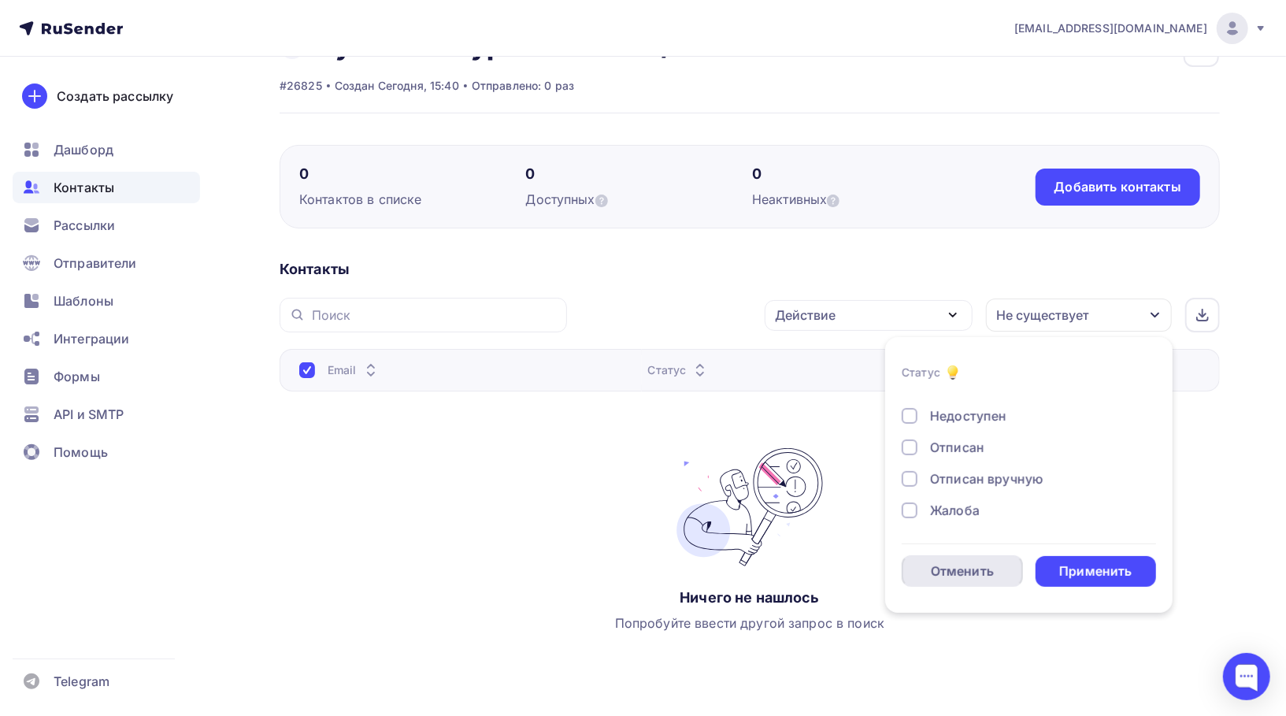
click at [918, 571] on div "Отменить" at bounding box center [962, 571] width 121 height 32
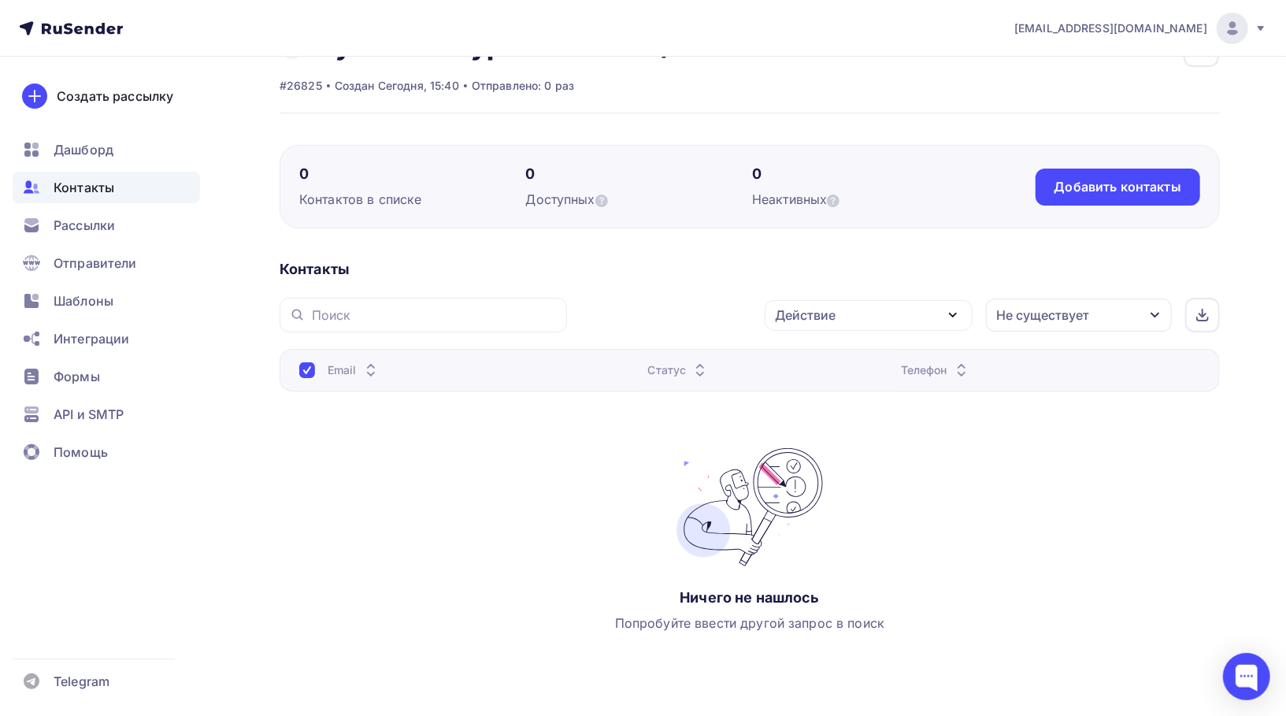
click at [309, 364] on div at bounding box center [307, 370] width 16 height 16
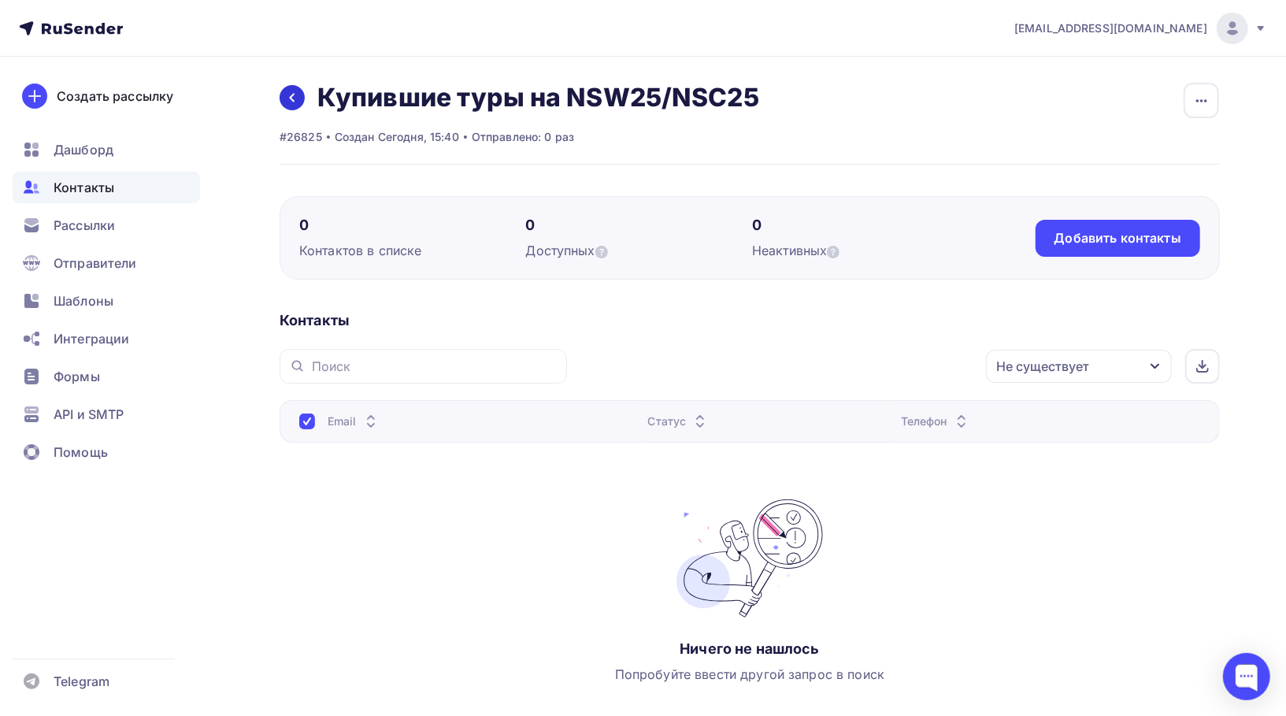
click at [301, 99] on link at bounding box center [292, 97] width 25 height 25
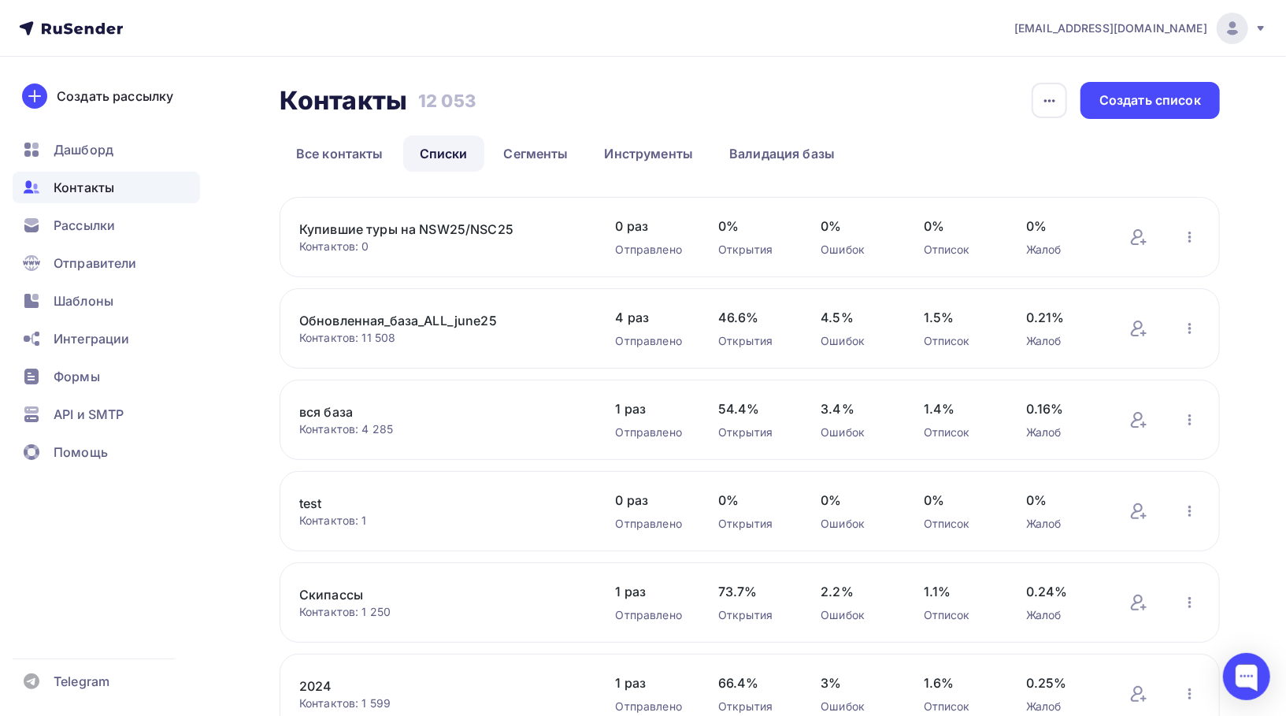
click at [448, 238] on link "Купившие туры на NSW25/NSC25" at bounding box center [433, 229] width 268 height 19
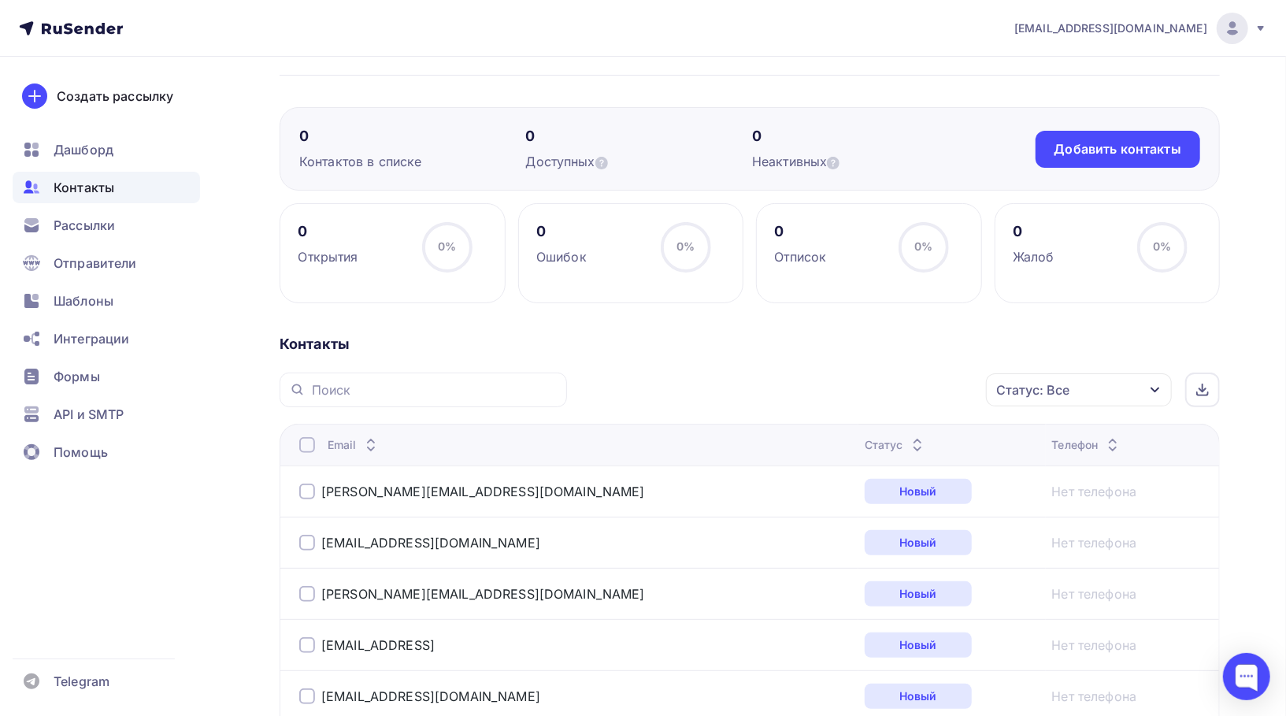
scroll to position [71, 0]
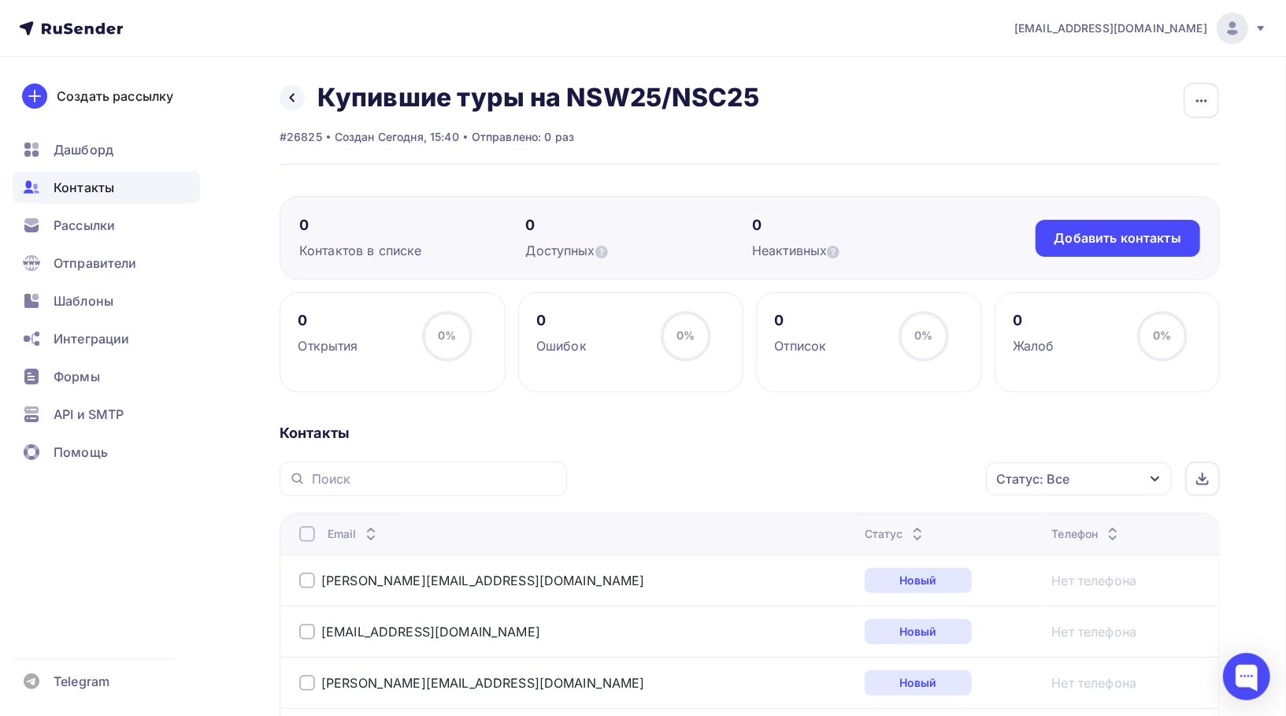
click at [381, 241] on div "Контактов в списке" at bounding box center [412, 250] width 227 height 19
click at [290, 102] on icon at bounding box center [292, 97] width 13 height 13
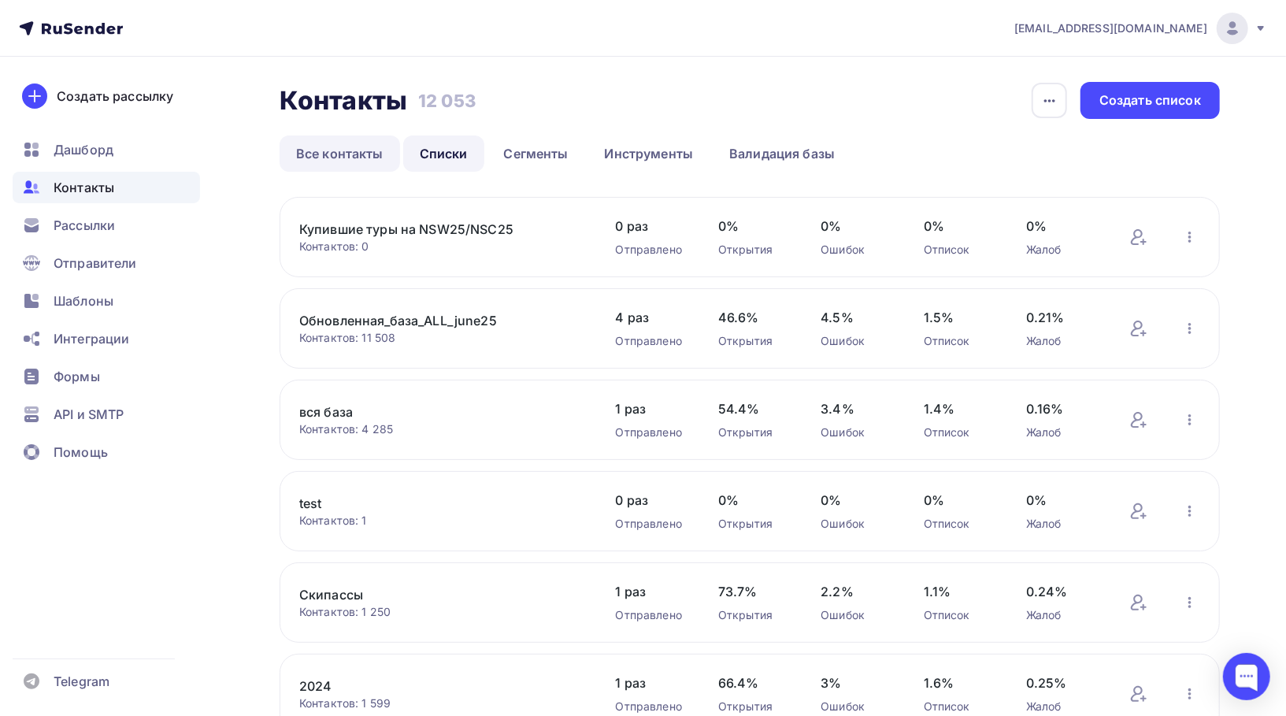
click at [325, 157] on link "Все контакты" at bounding box center [340, 153] width 121 height 36
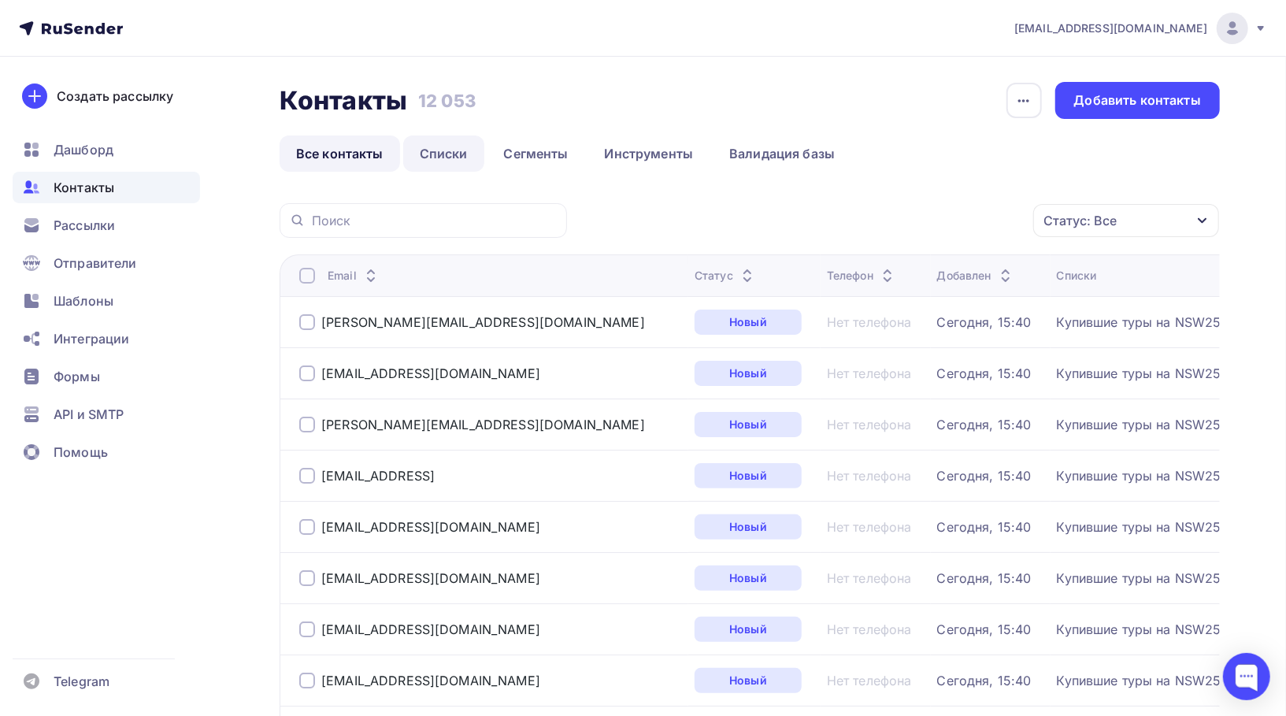
click at [443, 155] on link "Списки" at bounding box center [443, 153] width 81 height 36
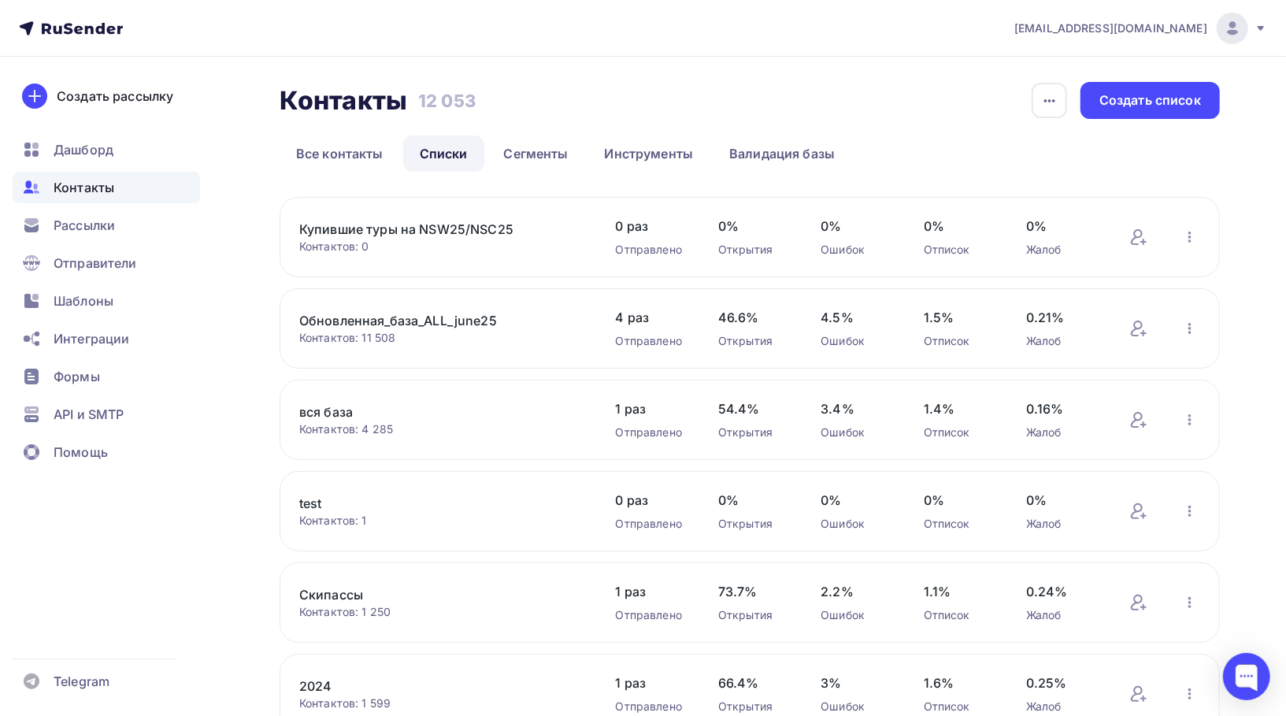
click at [495, 228] on link "Купившие туры на NSW25/NSC25" at bounding box center [433, 229] width 268 height 19
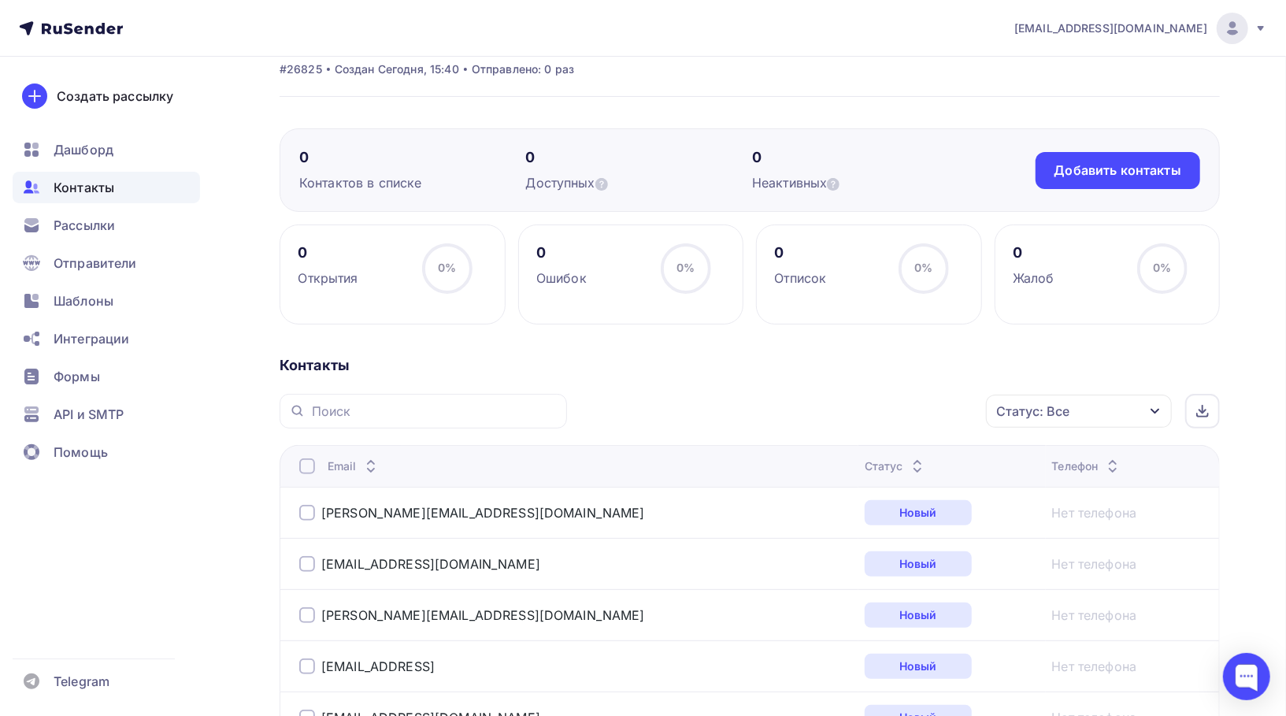
scroll to position [11, 0]
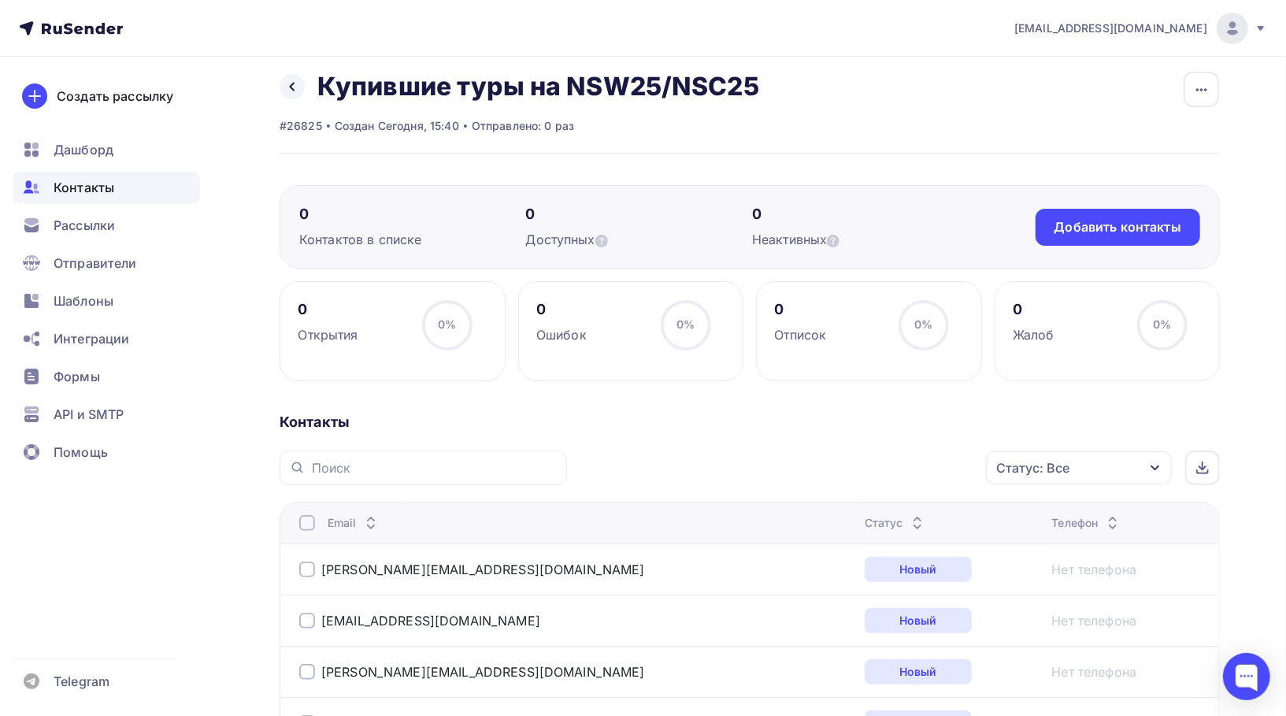
click at [101, 202] on div "Контакты" at bounding box center [106, 188] width 187 height 32
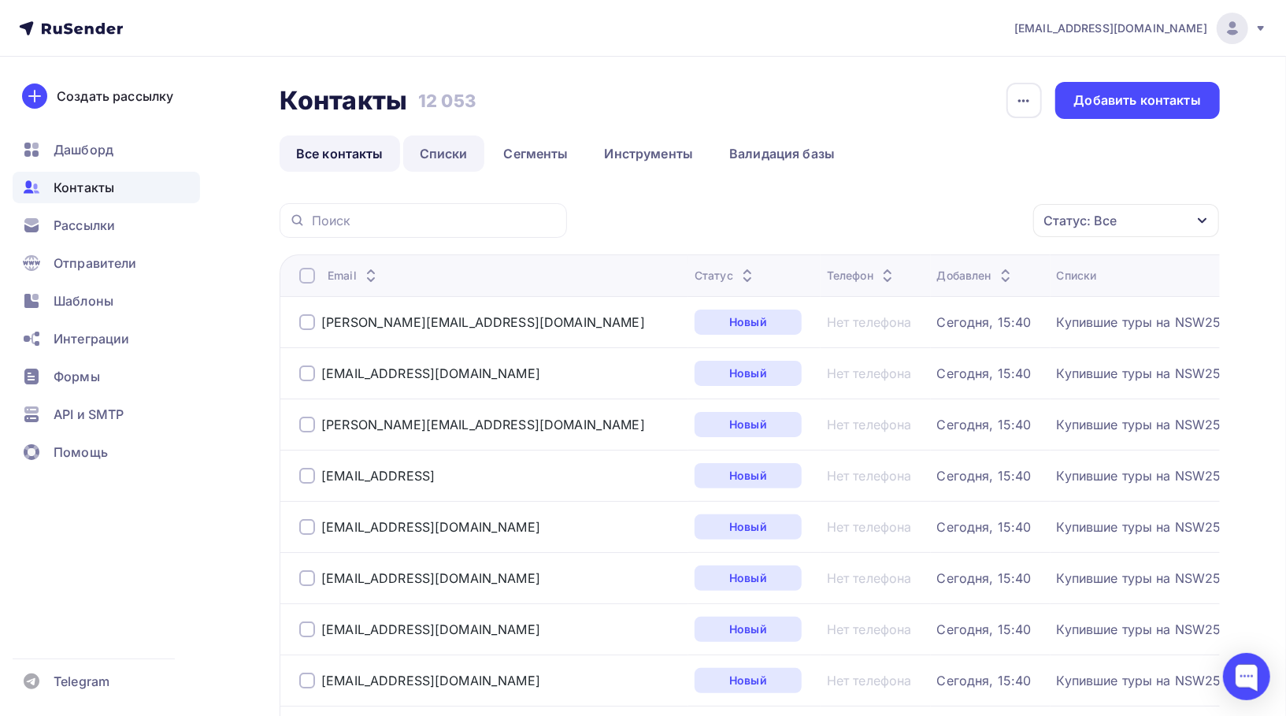
click at [436, 148] on link "Списки" at bounding box center [443, 153] width 81 height 36
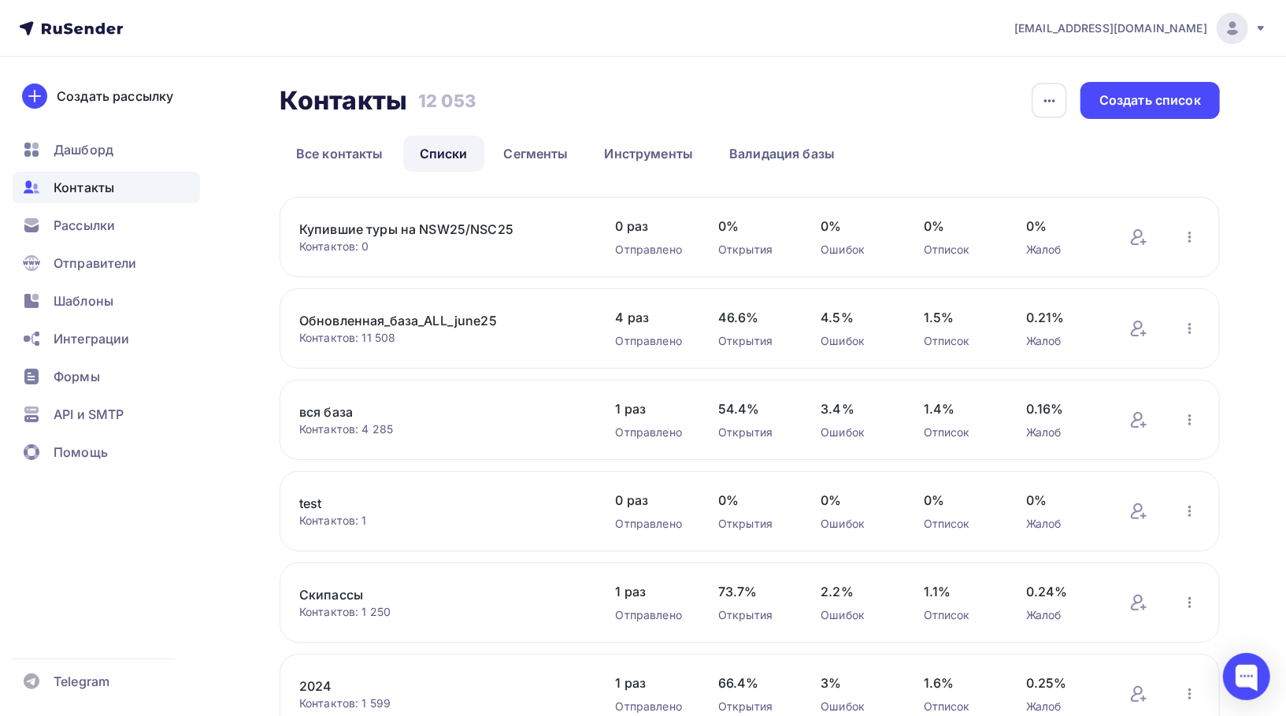
click at [443, 230] on link "Купившие туры на NSW25/NSC25" at bounding box center [433, 229] width 268 height 19
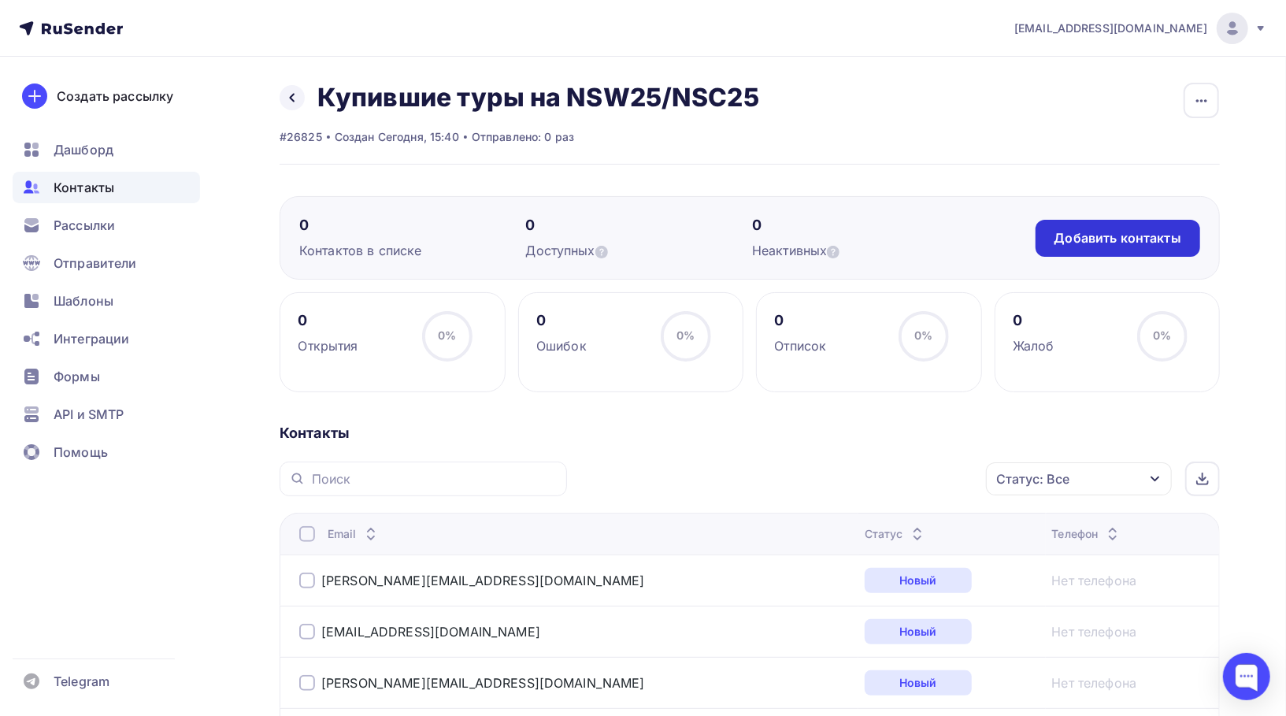
click at [1109, 235] on div "Добавить контакты" at bounding box center [1118, 238] width 127 height 18
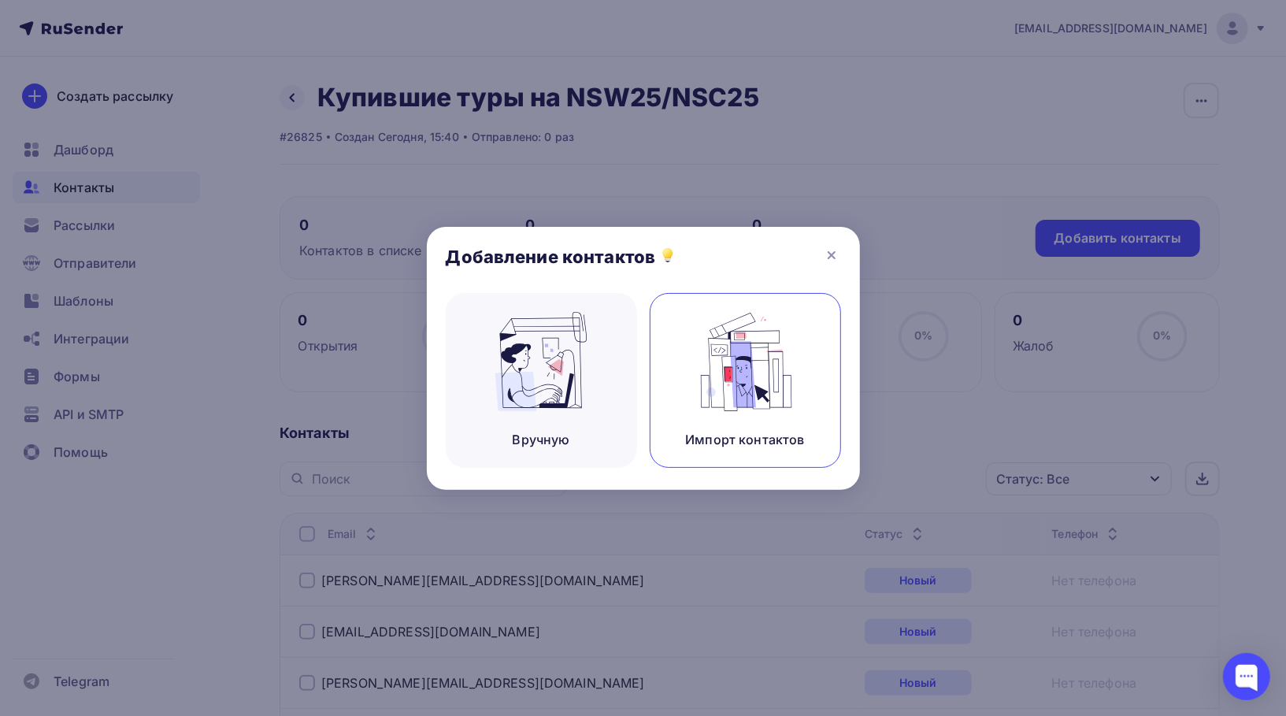
click at [718, 365] on img at bounding box center [745, 361] width 106 height 99
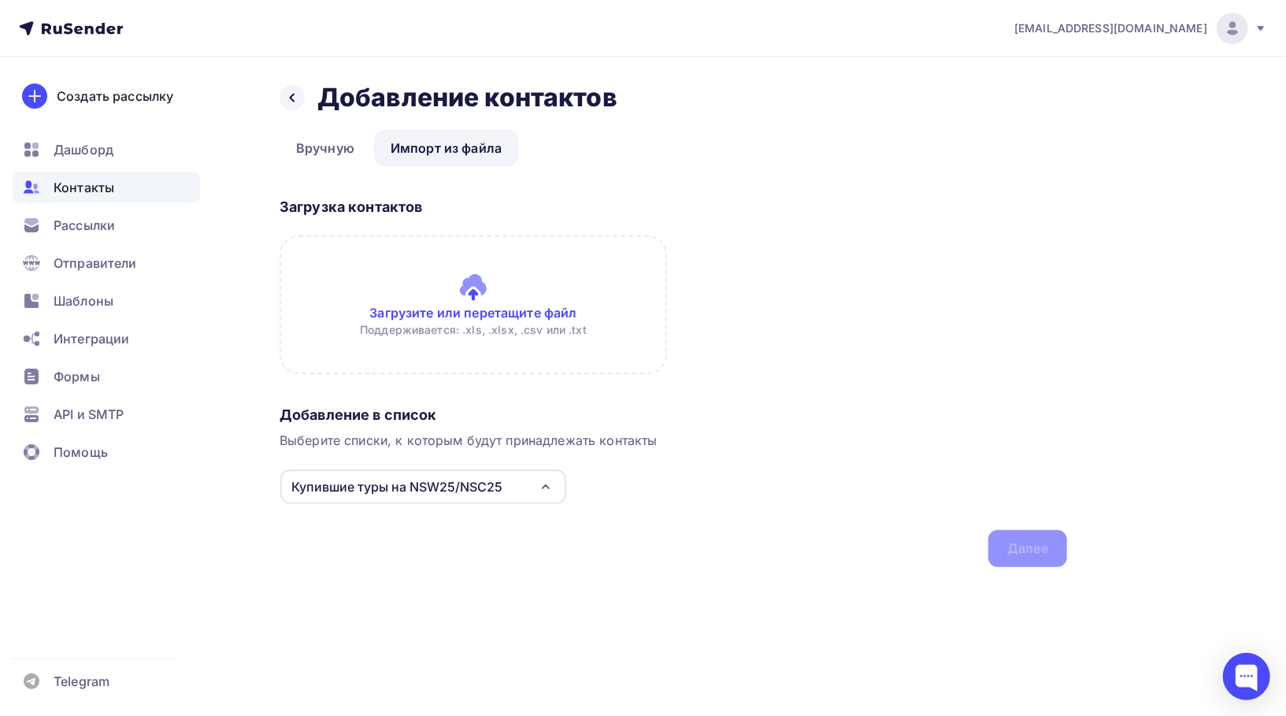
click at [491, 301] on input "file" at bounding box center [474, 305] width 388 height 139
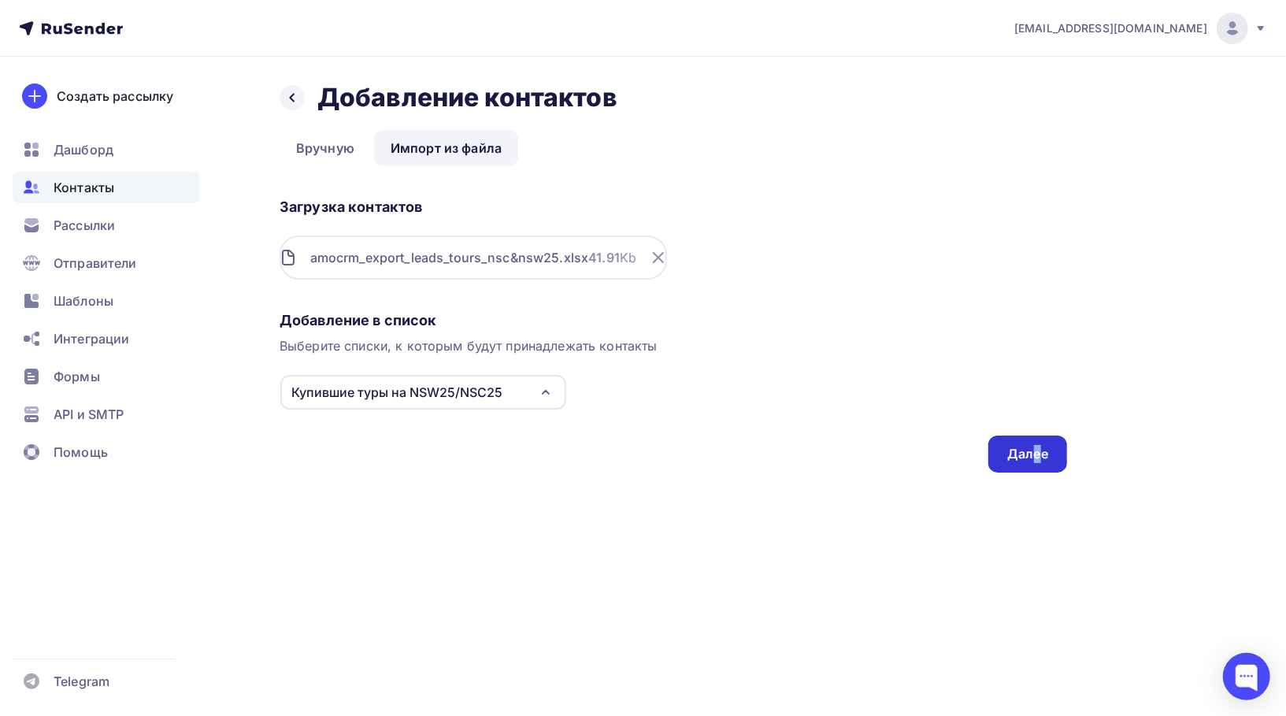
click at [1037, 458] on div "Далее" at bounding box center [1027, 454] width 41 height 18
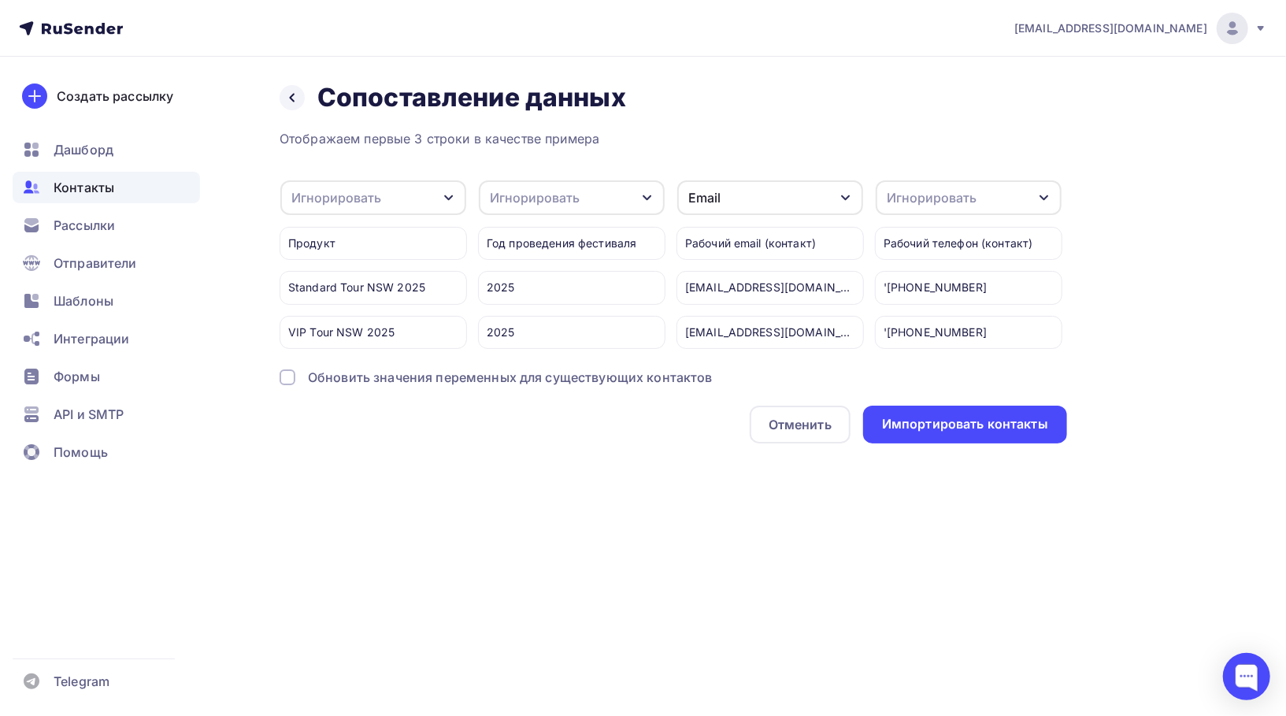
click at [647, 382] on div "Обновить значения переменных для существующих контактов" at bounding box center [510, 377] width 405 height 19
click at [975, 432] on div "Импортировать контакты" at bounding box center [965, 425] width 204 height 38
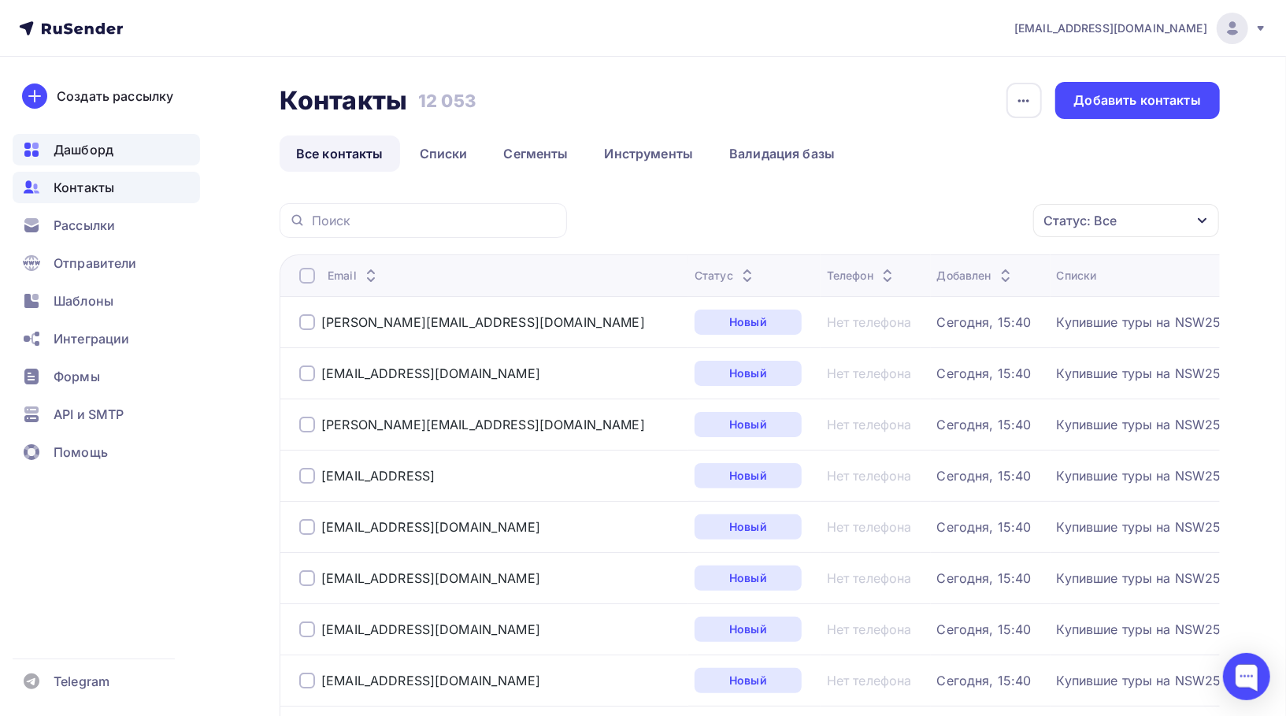
click at [102, 149] on span "Дашборд" at bounding box center [84, 149] width 60 height 19
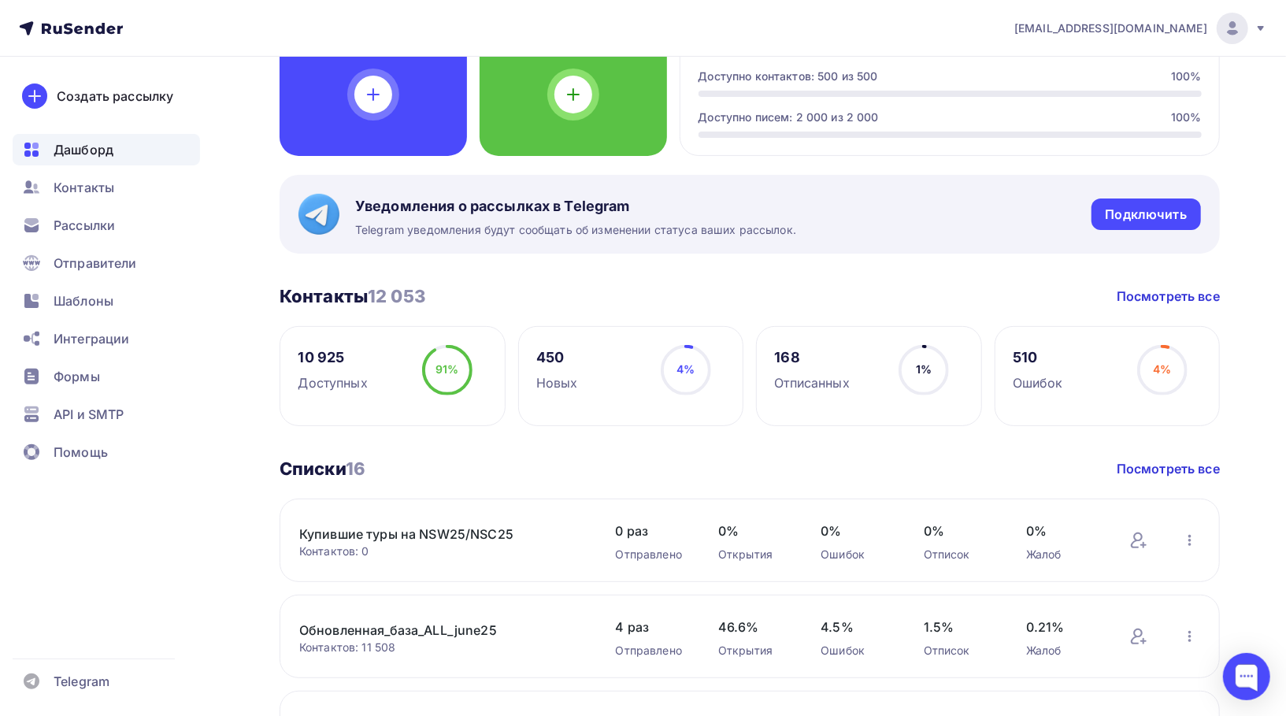
scroll to position [187, 0]
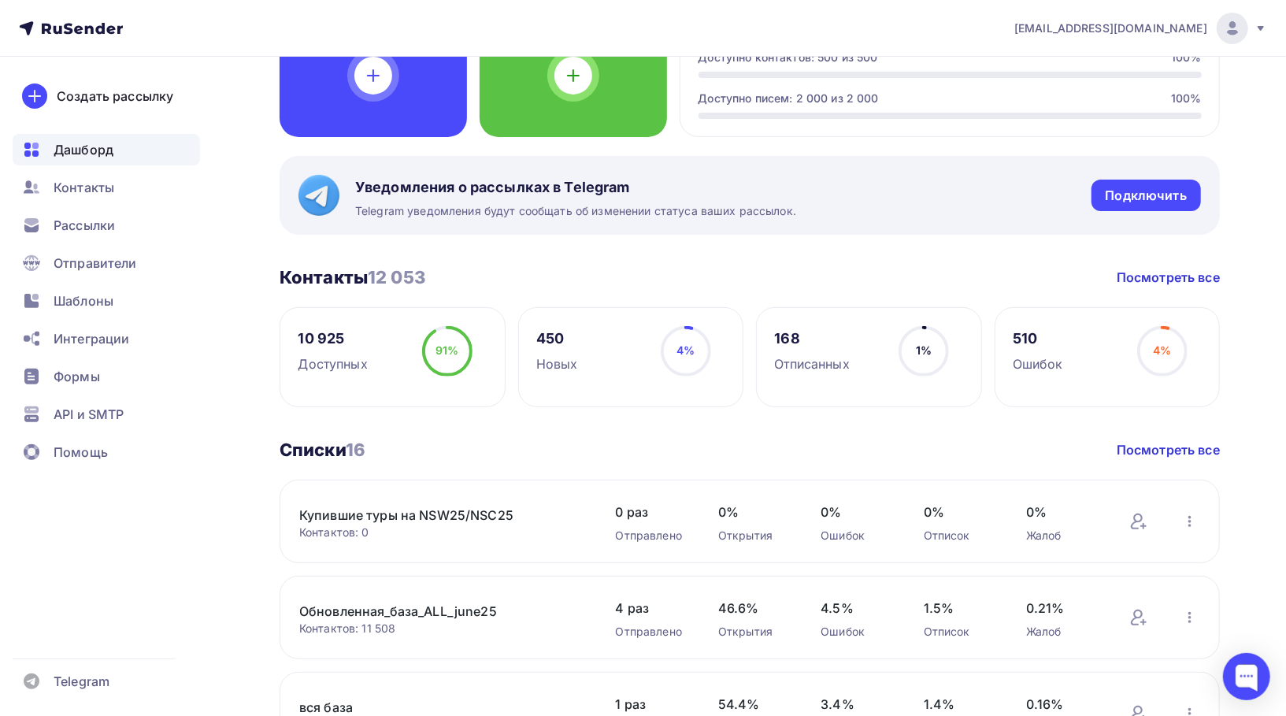
click at [410, 537] on div "Контактов: 0" at bounding box center [441, 533] width 285 height 16
click at [413, 496] on div "Купившие туры на NSW25/NSC25 Контактов: 0 Добавить контакты Переименовать списо…" at bounding box center [750, 521] width 940 height 83
click at [416, 511] on link "Купившие туры на NSW25/NSC25" at bounding box center [433, 515] width 268 height 19
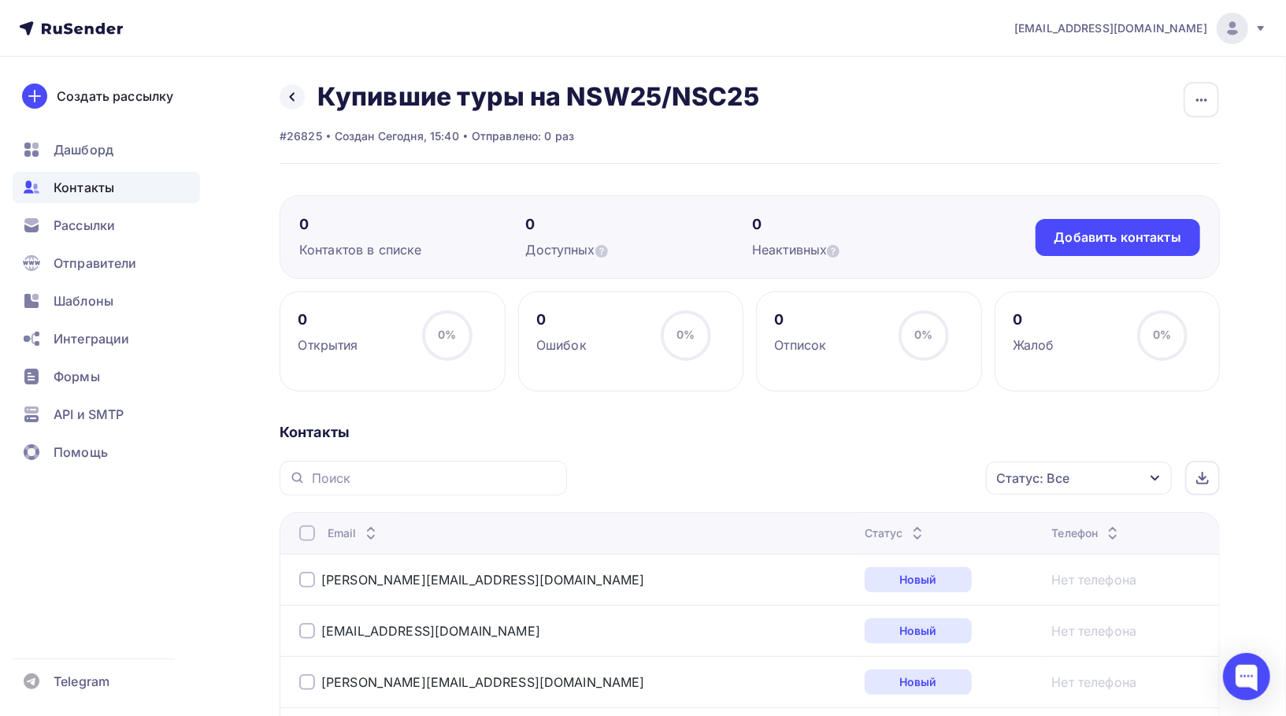
scroll to position [2, 0]
click at [1153, 250] on div "Добавить контакты" at bounding box center [1118, 238] width 165 height 37
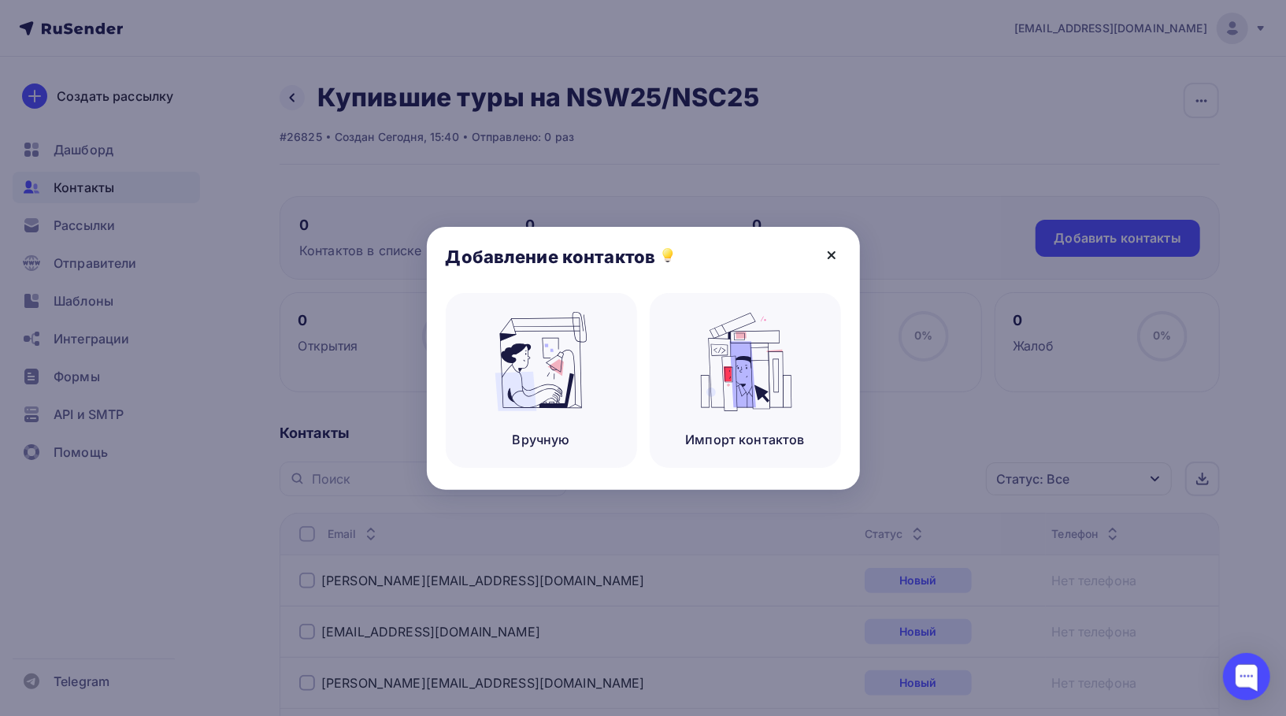
click at [825, 250] on icon at bounding box center [831, 255] width 19 height 19
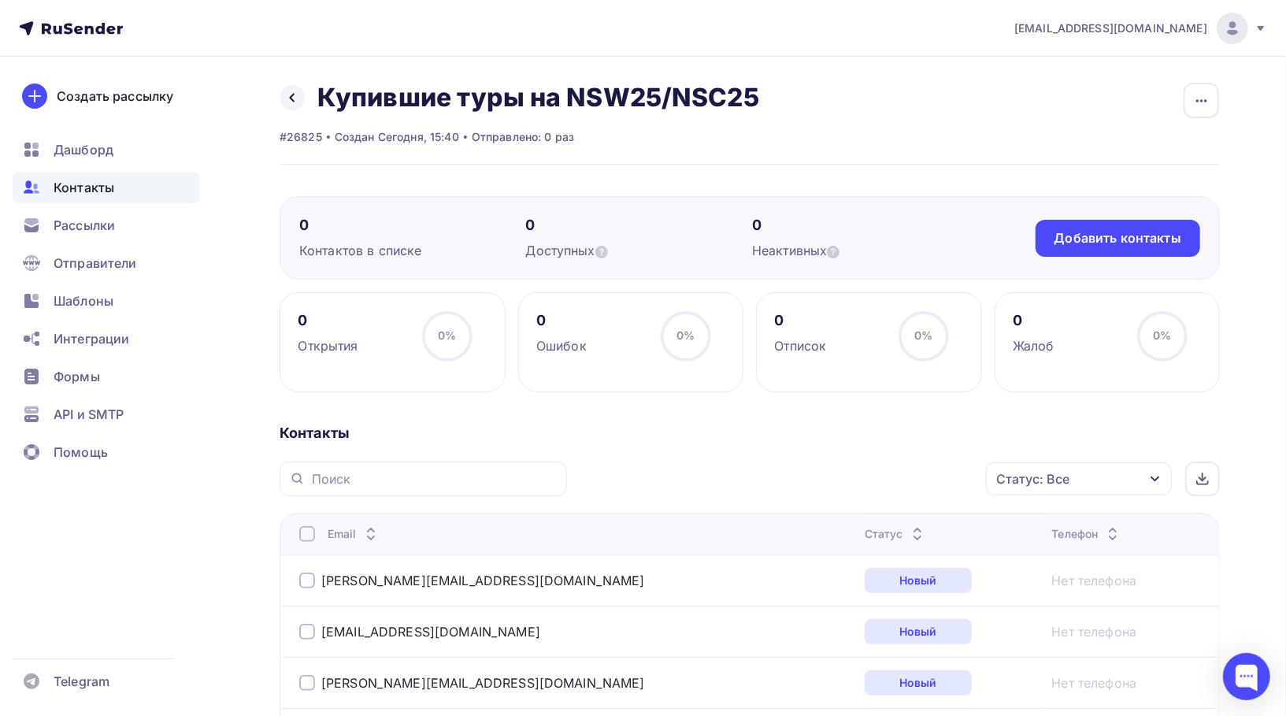
click at [307, 533] on div at bounding box center [307, 534] width 16 height 16
click at [831, 466] on div "Действие" at bounding box center [869, 479] width 208 height 31
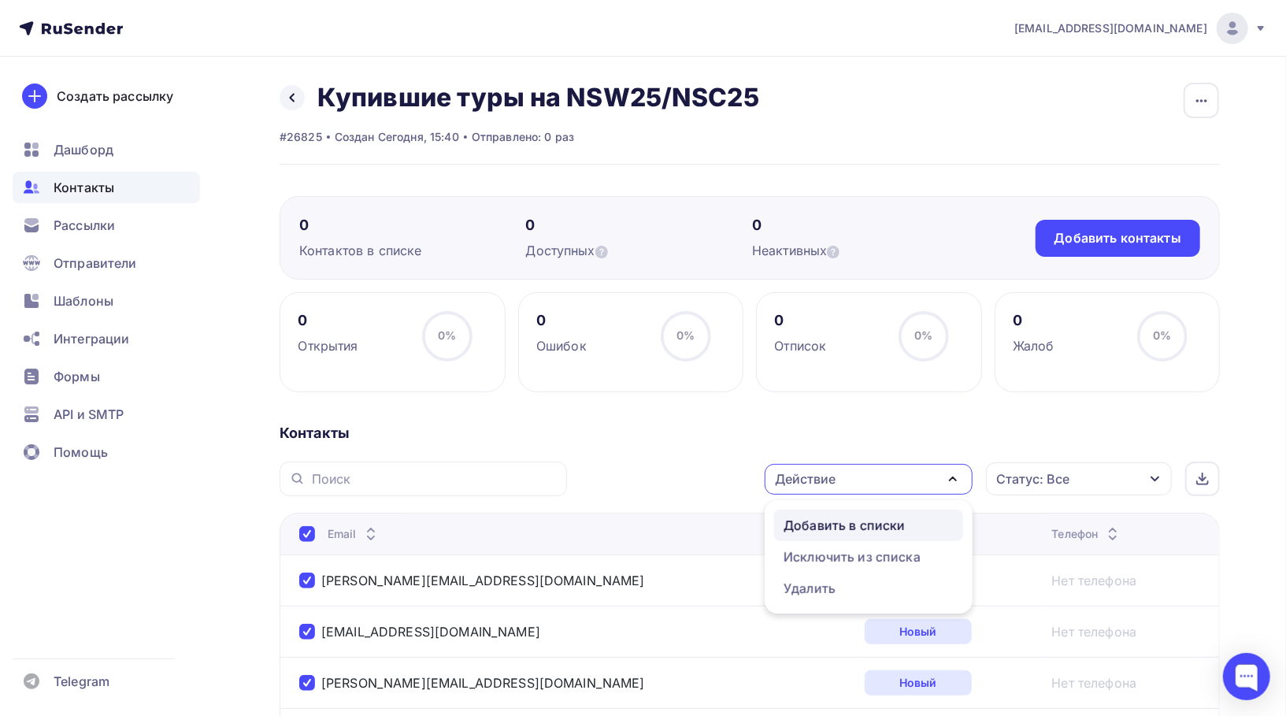
click at [851, 529] on div "Добавить в списки" at bounding box center [844, 525] width 121 height 19
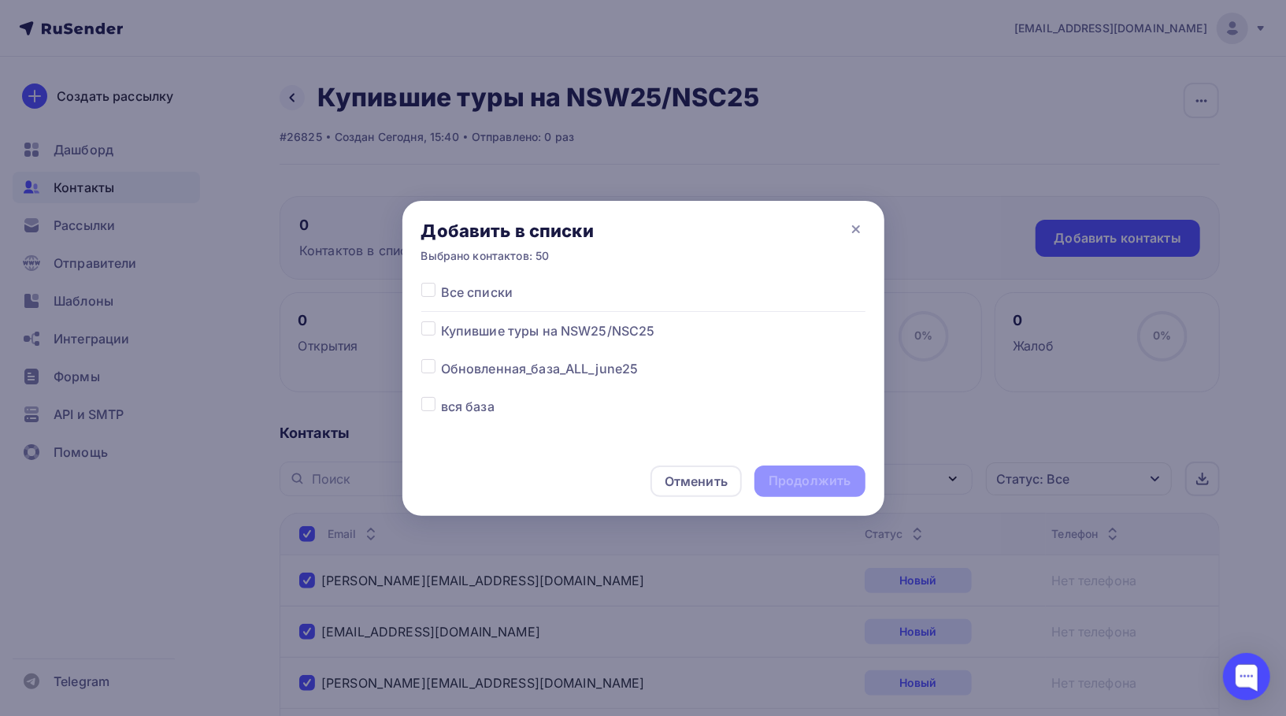
click at [560, 331] on span "Купившие туры на NSW25/NSC25" at bounding box center [548, 330] width 214 height 19
click at [507, 328] on span "Купившие туры на NSW25/NSC25" at bounding box center [548, 330] width 214 height 19
click at [441, 321] on label at bounding box center [441, 321] width 0 height 0
click at [425, 332] on input "checkbox" at bounding box center [428, 328] width 14 height 14
checkbox input "true"
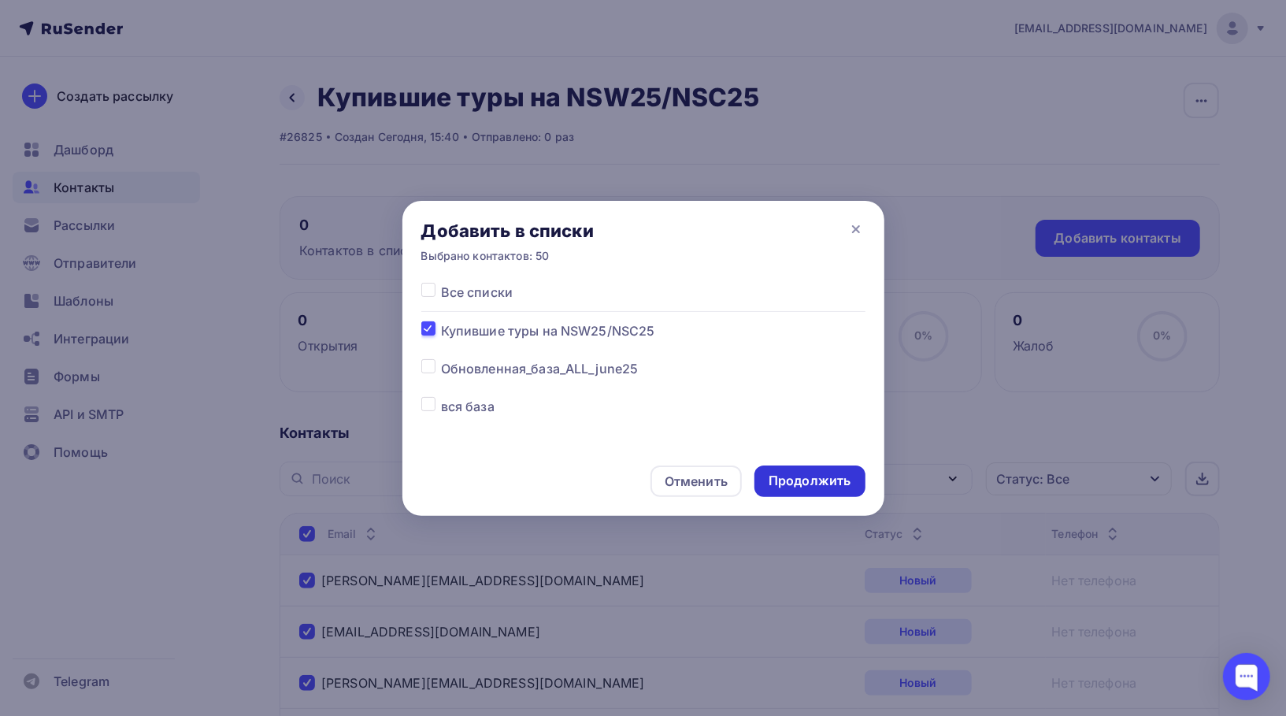
click at [802, 479] on div "Продолжить" at bounding box center [810, 481] width 82 height 18
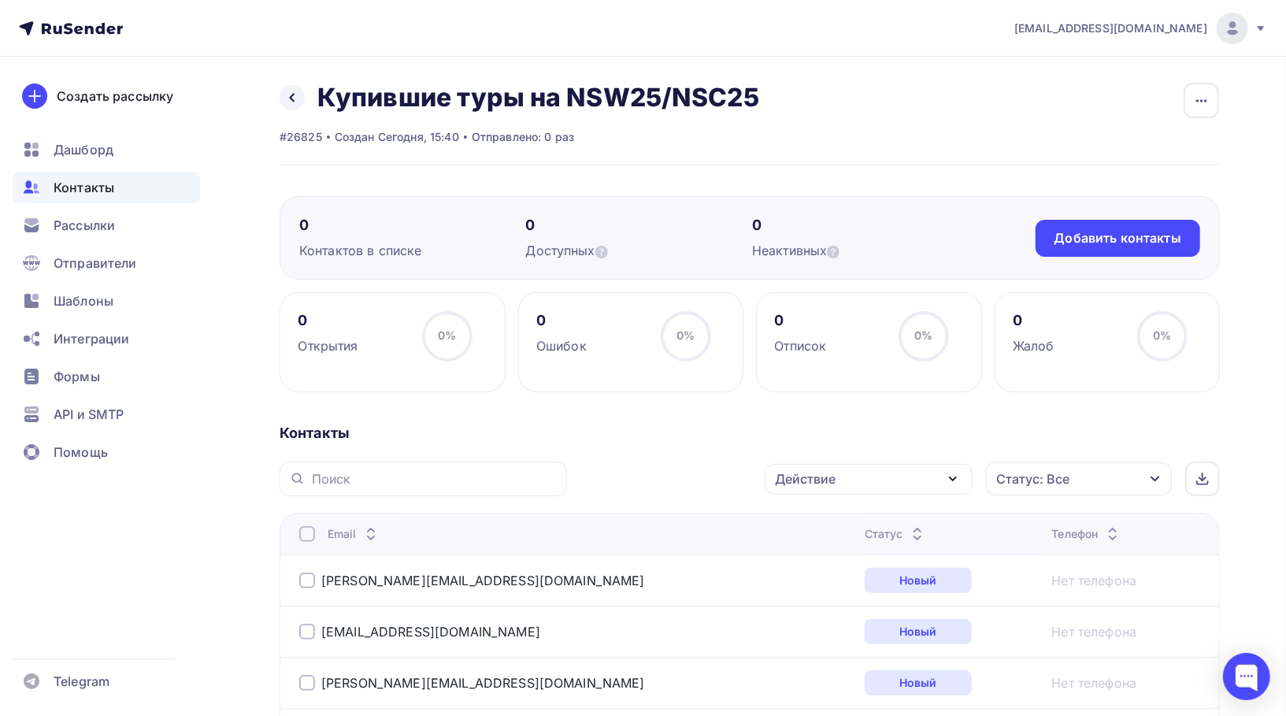
click at [308, 534] on div at bounding box center [307, 534] width 16 height 16
click at [304, 532] on div at bounding box center [307, 534] width 16 height 16
click at [920, 473] on div "Действие" at bounding box center [869, 479] width 208 height 31
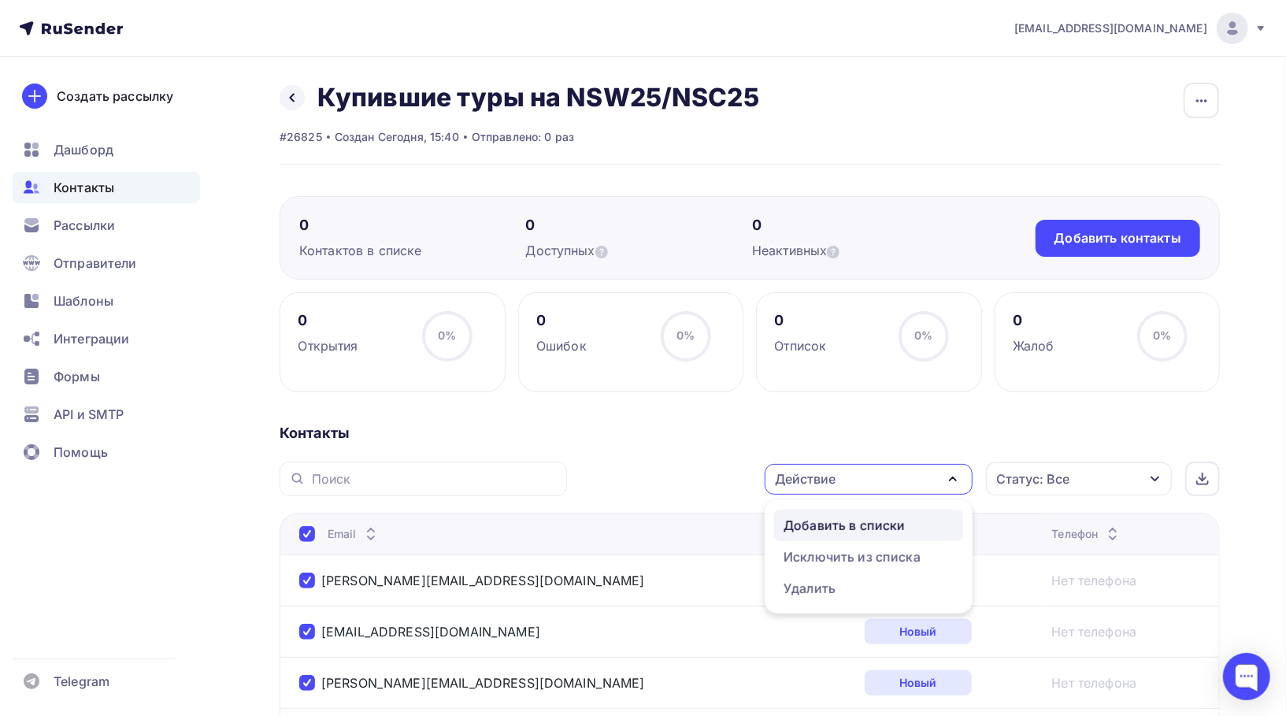
click at [911, 534] on link "Добавить в списки" at bounding box center [868, 526] width 189 height 32
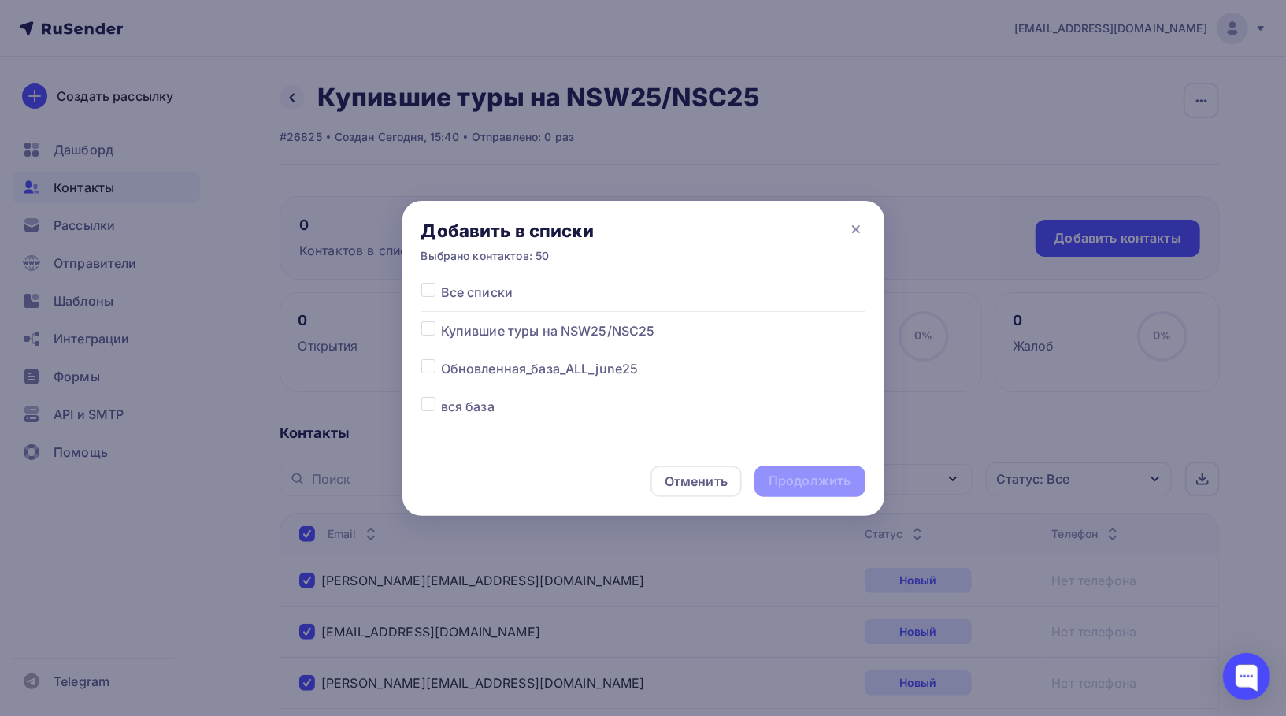
click at [584, 336] on span "Купившие туры на NSW25/NSC25" at bounding box center [548, 330] width 214 height 19
click at [441, 321] on label at bounding box center [441, 321] width 0 height 0
click at [431, 333] on input "checkbox" at bounding box center [428, 328] width 14 height 14
checkbox input "true"
click at [841, 489] on div "Продолжить" at bounding box center [810, 481] width 82 height 18
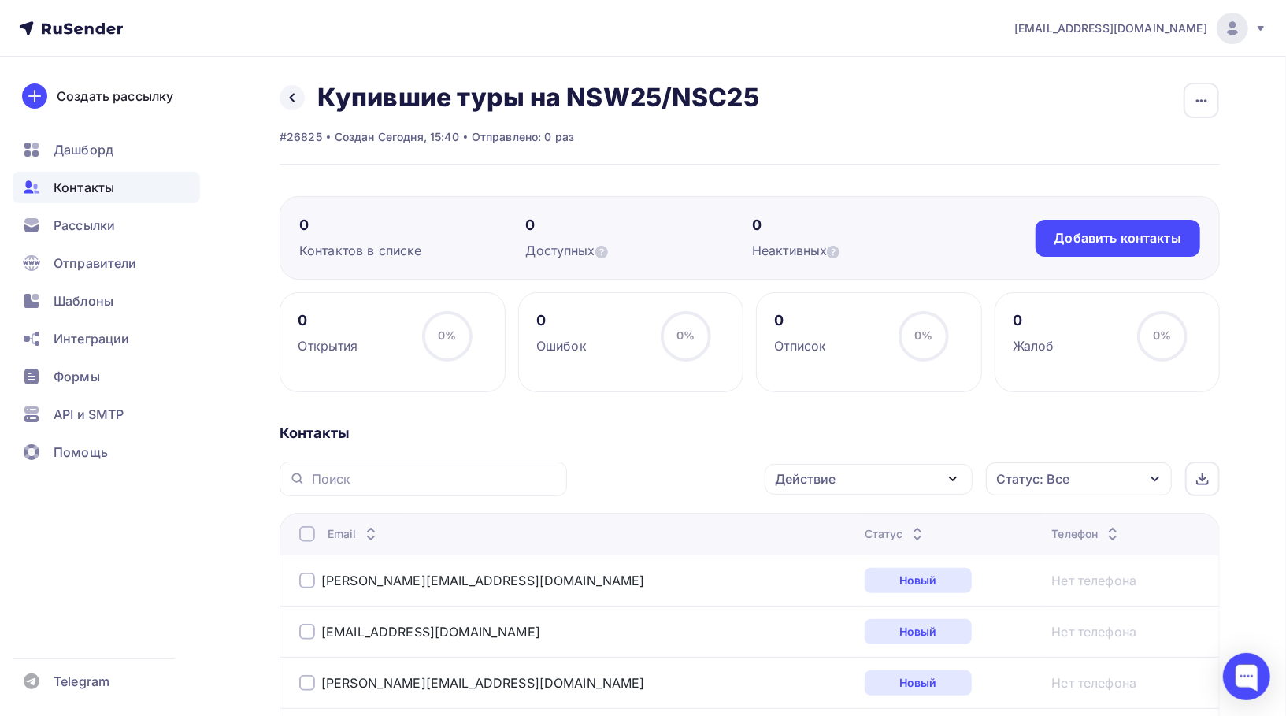
click at [87, 184] on span "Контакты" at bounding box center [84, 187] width 61 height 19
